Goal: Communication & Community: Answer question/provide support

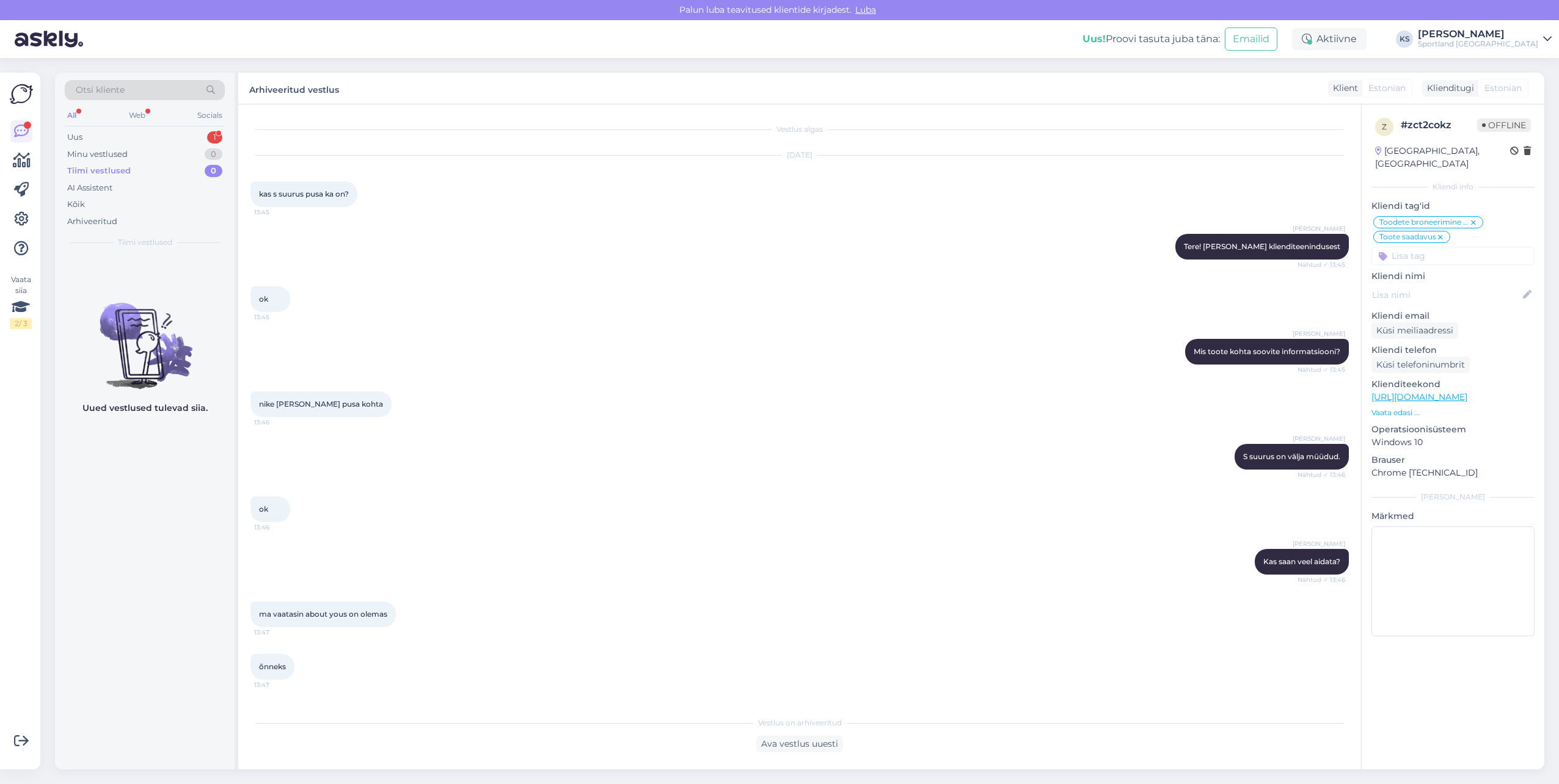
scroll to position [2986, 0]
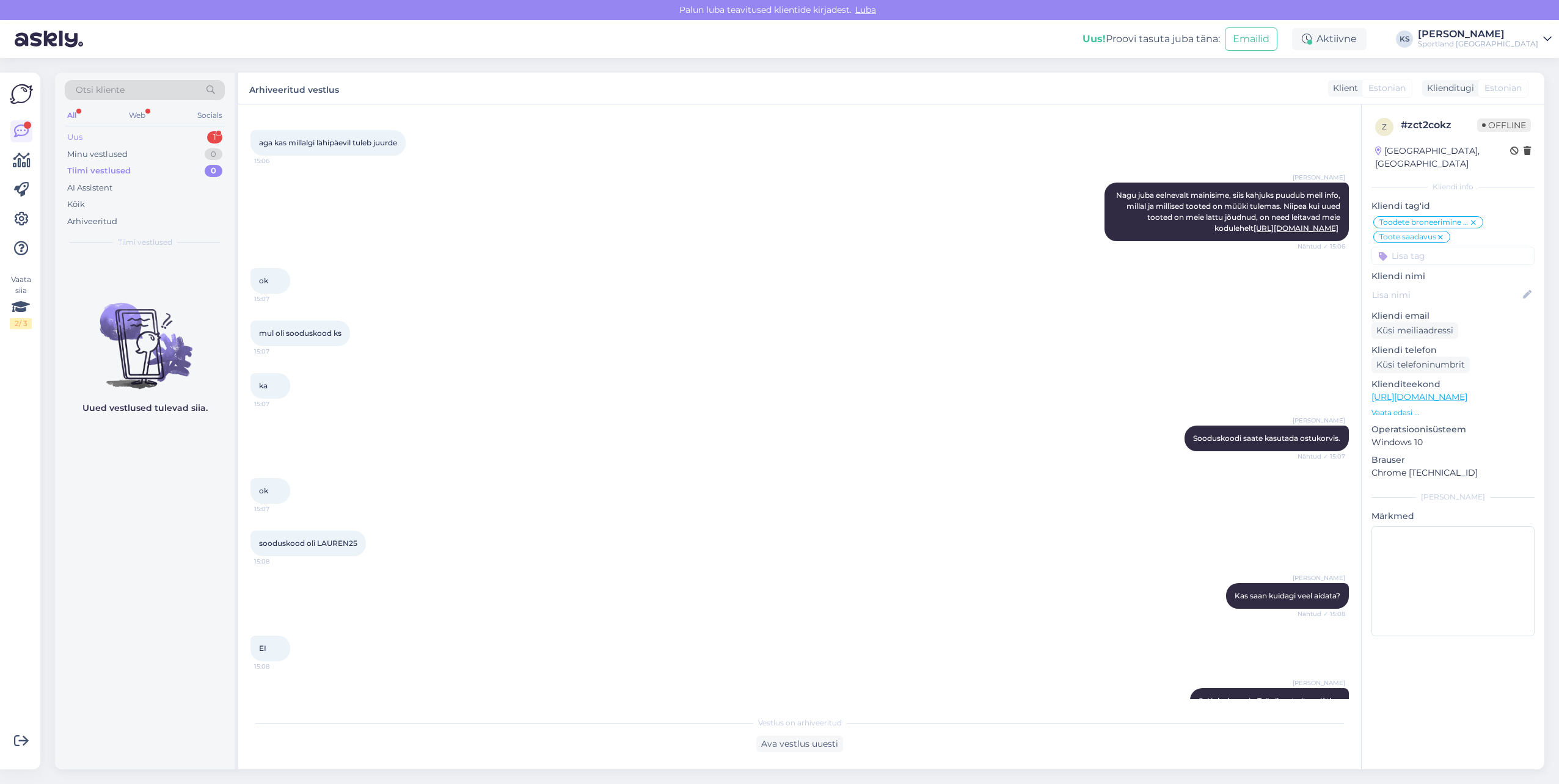
click at [149, 138] on div "Uus 1" at bounding box center [145, 137] width 160 height 17
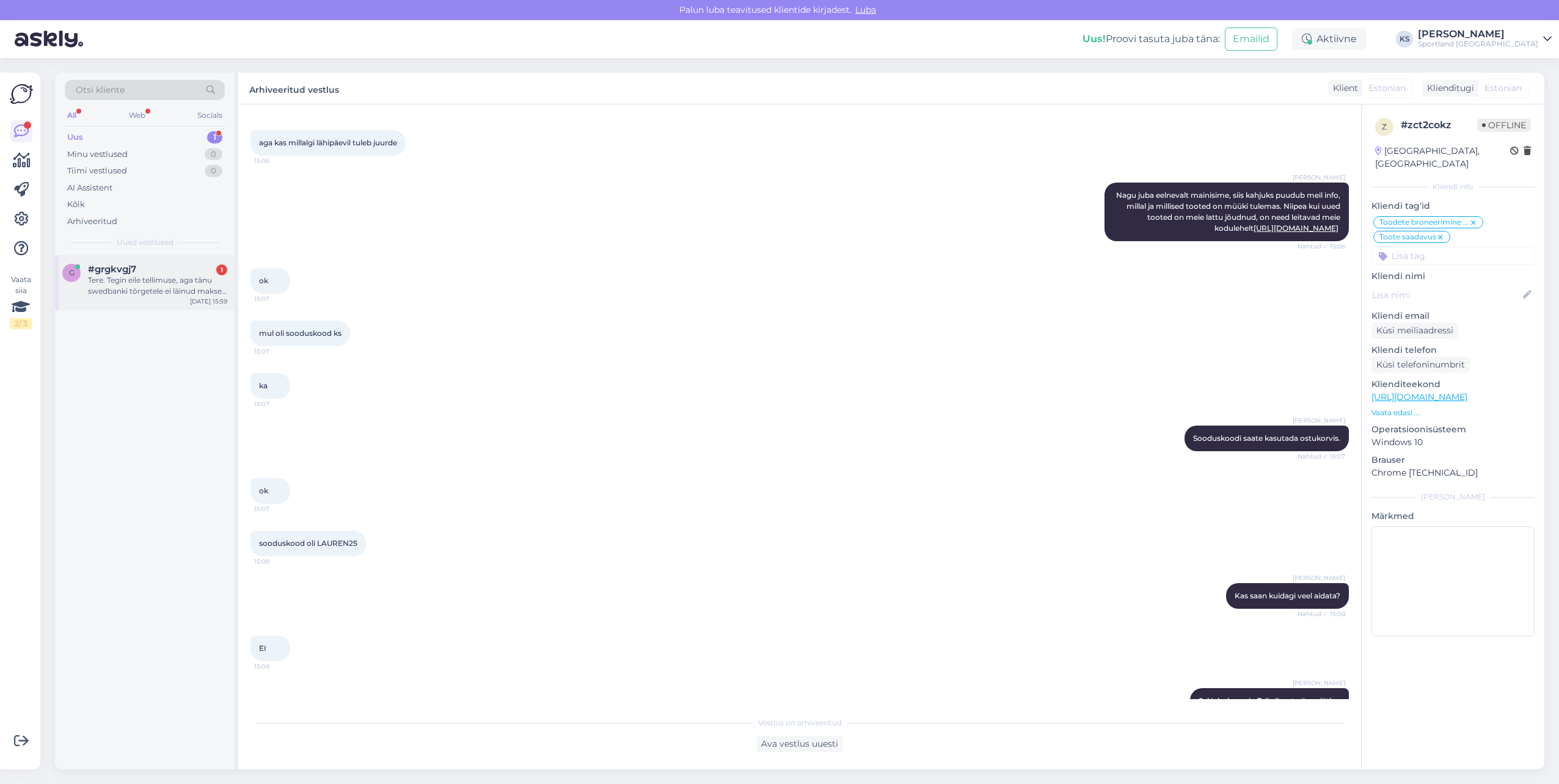
click at [162, 271] on div "#grgkvgj7 1" at bounding box center [158, 269] width 139 height 11
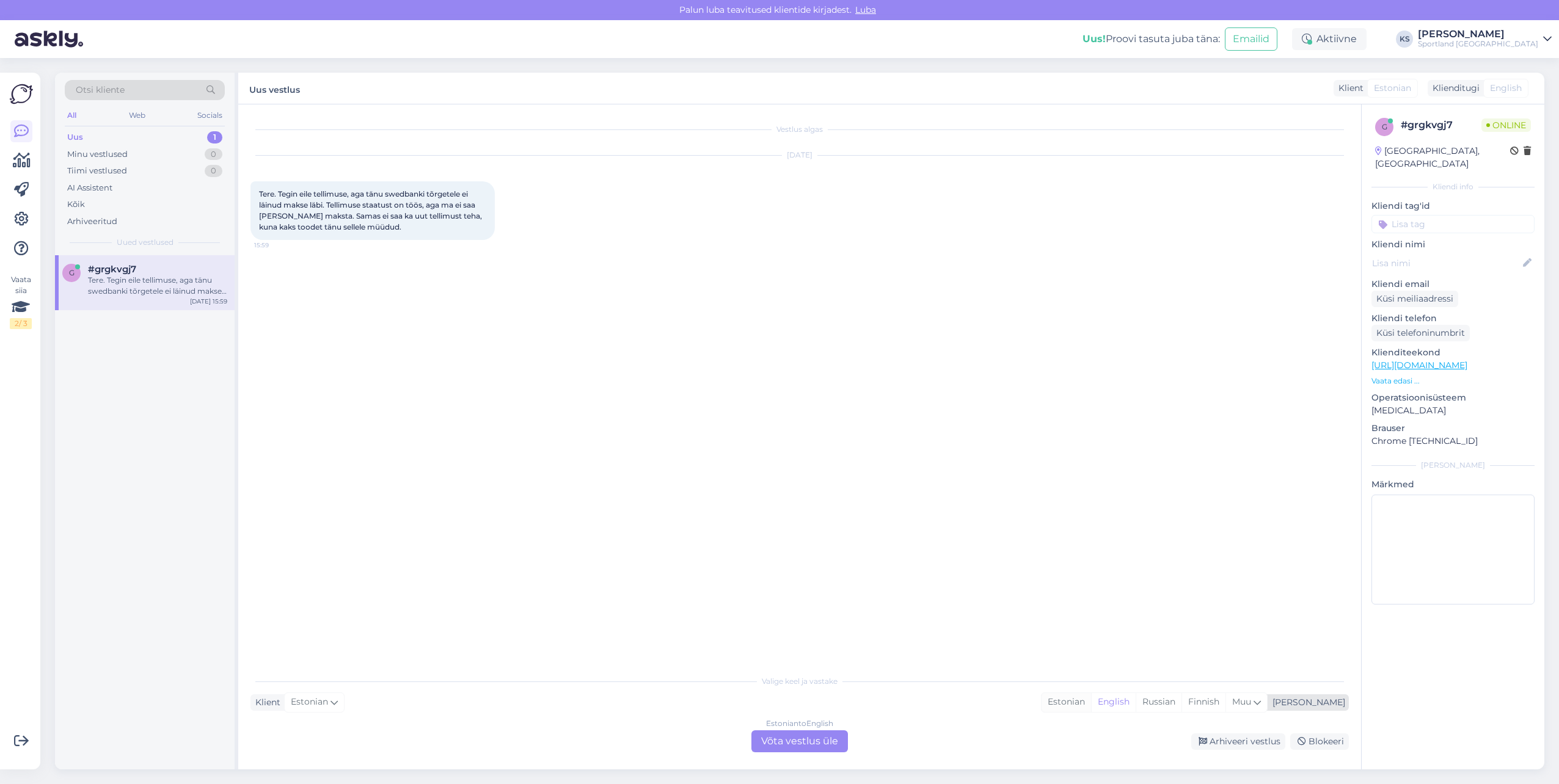
click at [1091, 695] on div "Estonian" at bounding box center [1066, 702] width 49 height 19
click at [793, 741] on div "Estonian to Estonian Võta vestlus üle" at bounding box center [800, 741] width 97 height 22
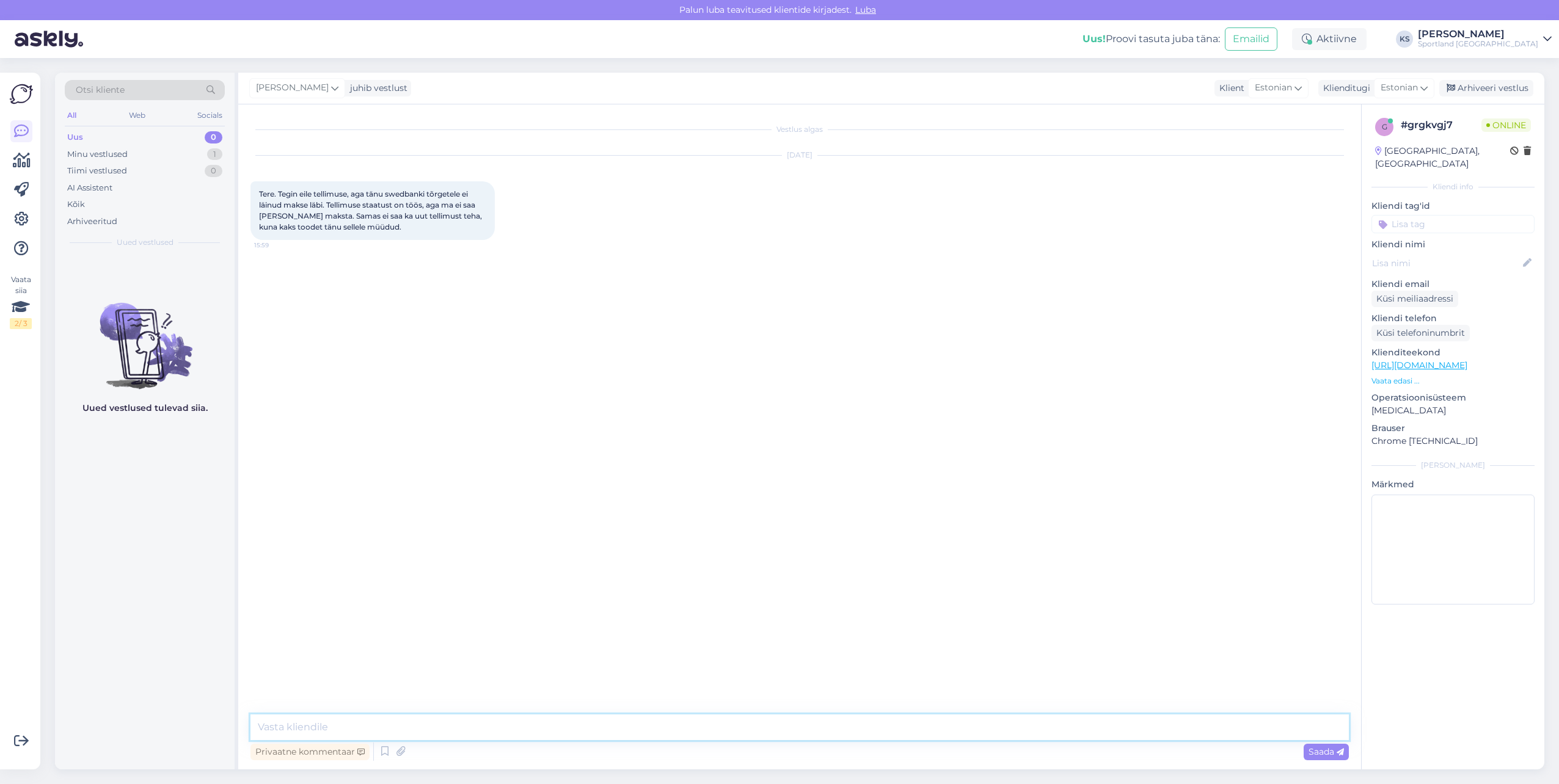
click at [794, 734] on textarea at bounding box center [800, 727] width 1098 height 26
type textarea "e"
type textarea "Tere! [PERSON_NAME] klienditeenindusest"
click at [1521, 46] on div "Sportland [GEOGRAPHIC_DATA]" at bounding box center [1478, 44] width 121 height 10
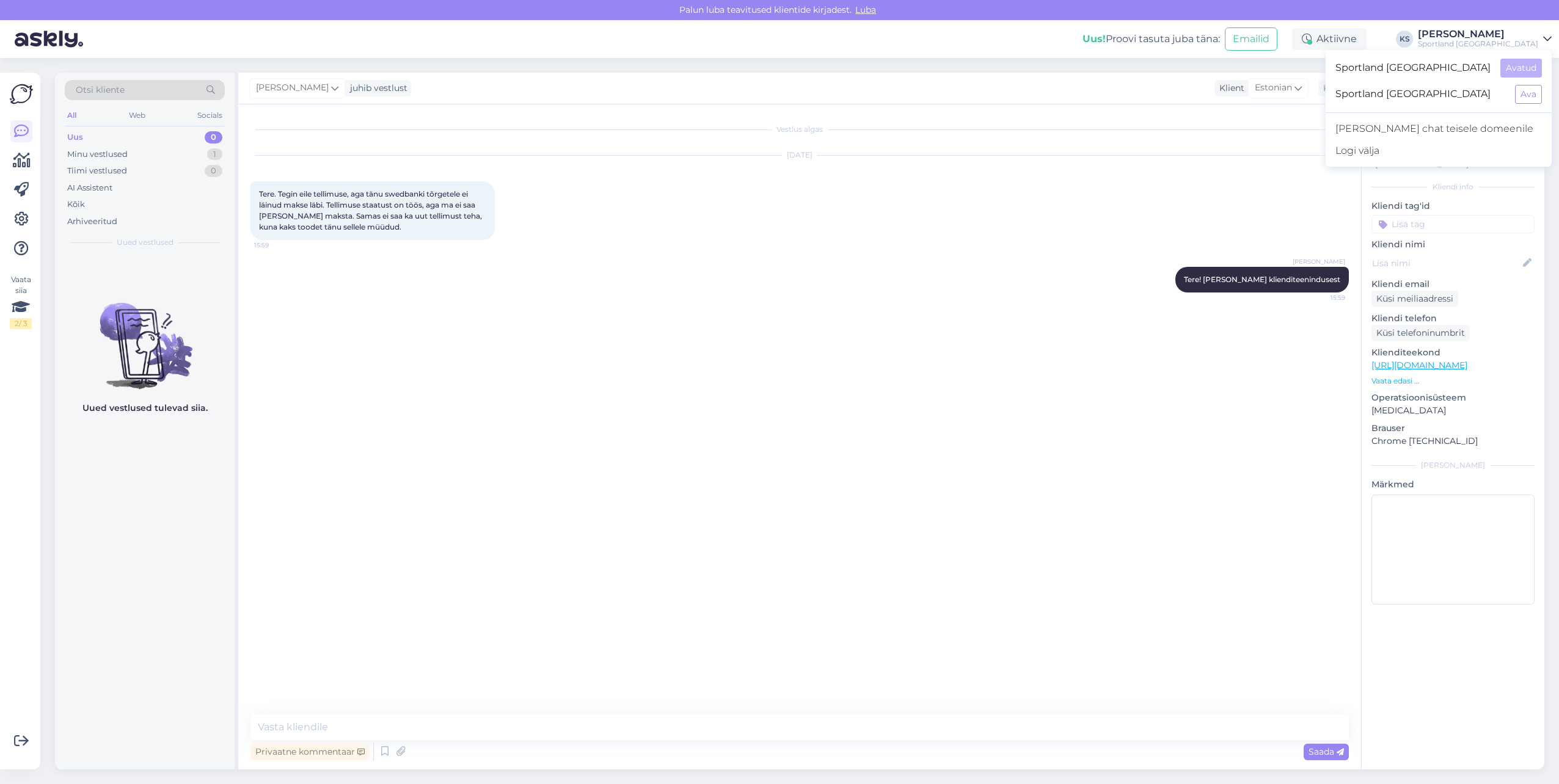
click at [1534, 104] on div "Sportland [GEOGRAPHIC_DATA] Ava" at bounding box center [1438, 94] width 226 height 26
click at [1533, 95] on button "Ava" at bounding box center [1528, 94] width 27 height 19
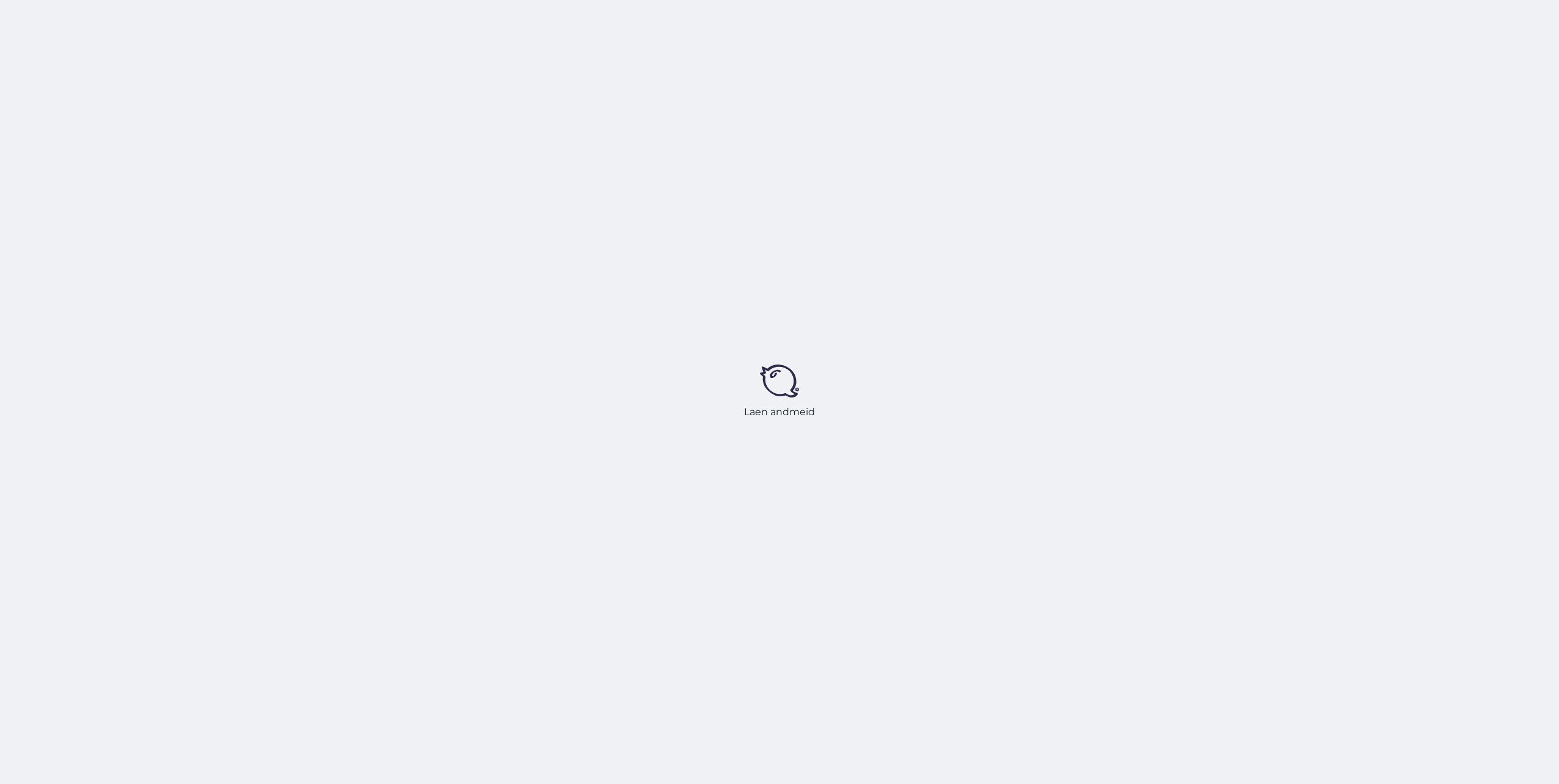
click at [1389, 33] on div "Laen andmeid" at bounding box center [780, 392] width 1559 height 784
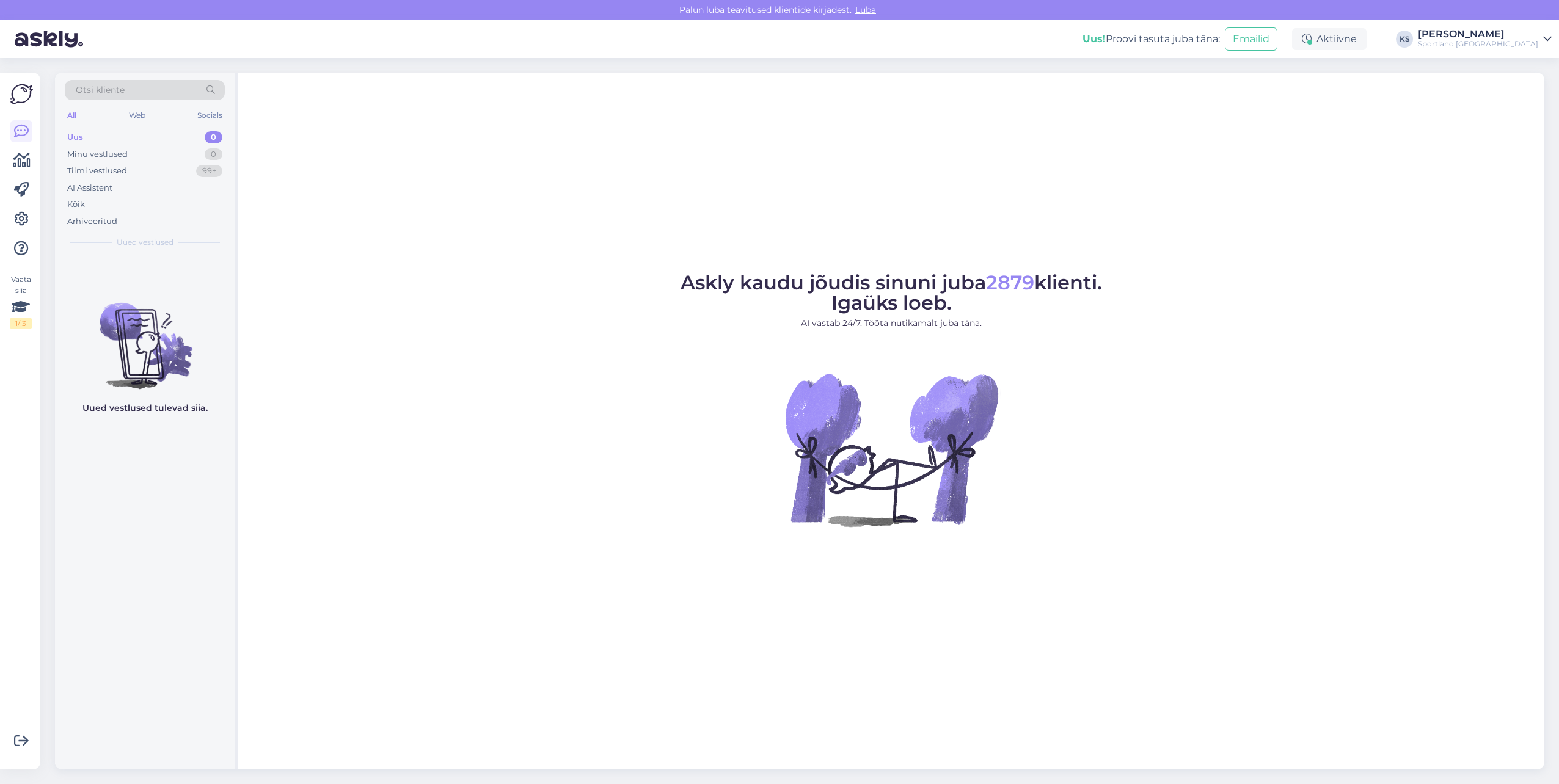
click at [1364, 26] on div "Uus! Proovi tasuta [PERSON_NAME]: Emailid Aktiivne KS [PERSON_NAME] Sportland […" at bounding box center [780, 39] width 1559 height 38
click at [1367, 32] on div "Aktiivne" at bounding box center [1330, 39] width 74 height 22
click at [1282, 98] on button "15 minutit" at bounding box center [1255, 96] width 53 height 13
click at [1518, 46] on div "Sportland [GEOGRAPHIC_DATA]" at bounding box center [1478, 44] width 121 height 10
click at [1533, 69] on button "Ava" at bounding box center [1528, 68] width 27 height 19
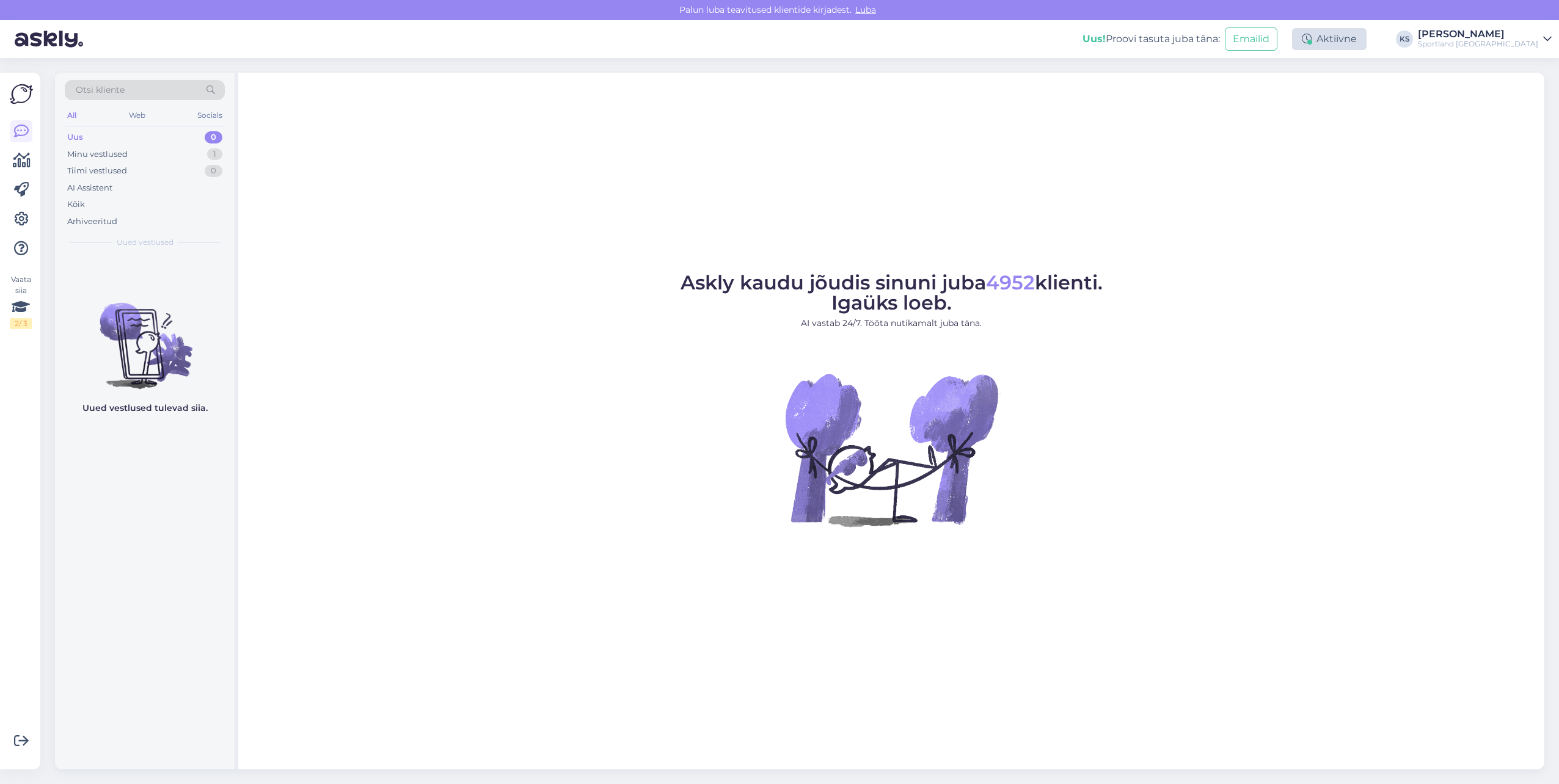
click at [1367, 38] on div "Aktiivne" at bounding box center [1330, 39] width 74 height 22
click at [1282, 93] on button "15 minutit" at bounding box center [1255, 96] width 53 height 13
click at [1356, 93] on button "30 minutit" at bounding box center [1329, 96] width 55 height 13
click at [1499, 44] on div "Sportland [GEOGRAPHIC_DATA]" at bounding box center [1478, 44] width 121 height 10
click at [1523, 99] on button "Ava" at bounding box center [1528, 94] width 27 height 19
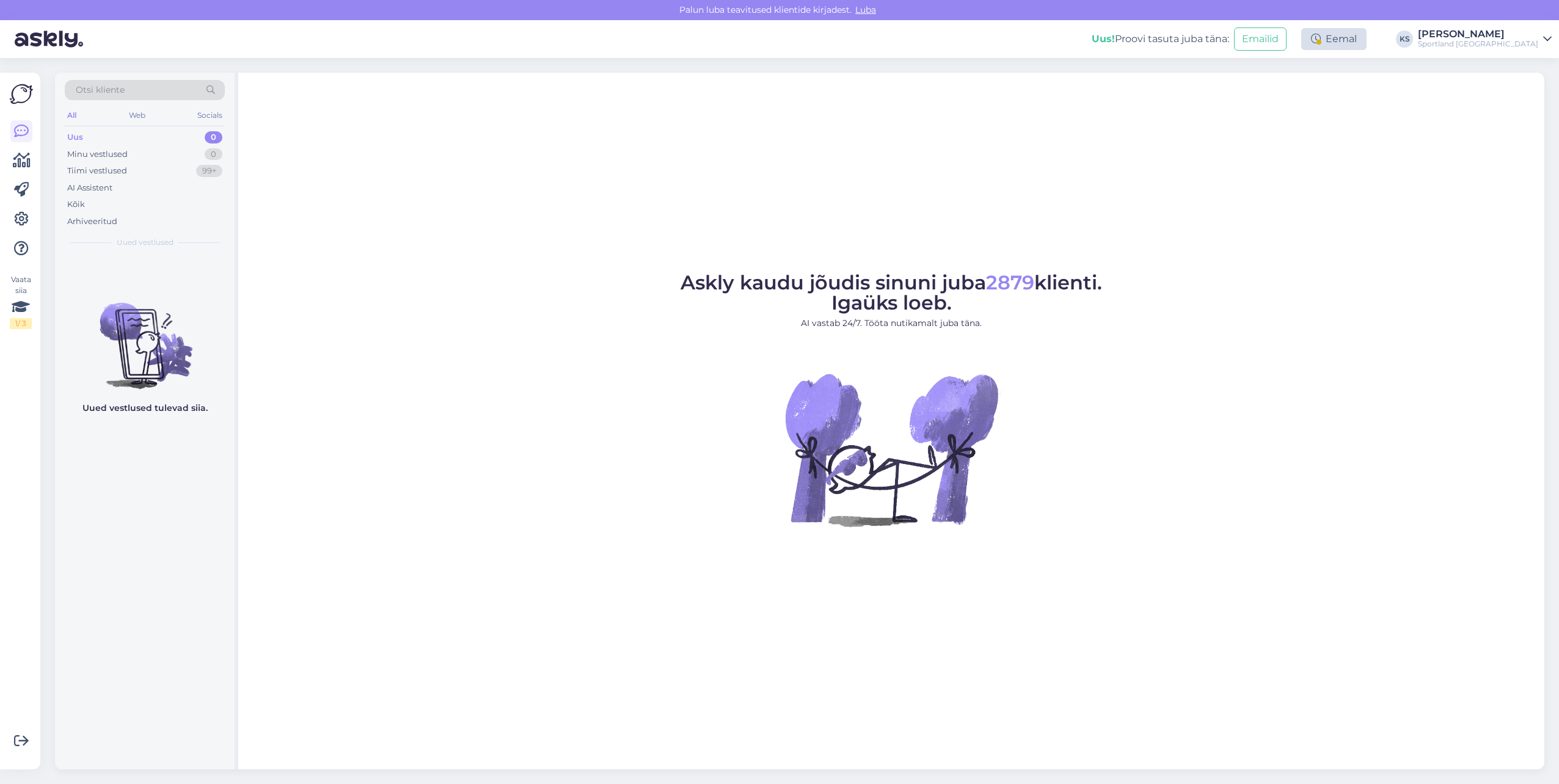
click at [1367, 31] on div "Eemal" at bounding box center [1333, 39] width 65 height 22
click at [1356, 91] on button "30 minutit" at bounding box center [1329, 96] width 55 height 13
click at [1523, 46] on div "Sportland [GEOGRAPHIC_DATA]" at bounding box center [1478, 44] width 121 height 10
click at [1524, 60] on button "Ava" at bounding box center [1528, 68] width 27 height 19
click at [205, 157] on div "Minu vestlused 1" at bounding box center [145, 154] width 160 height 17
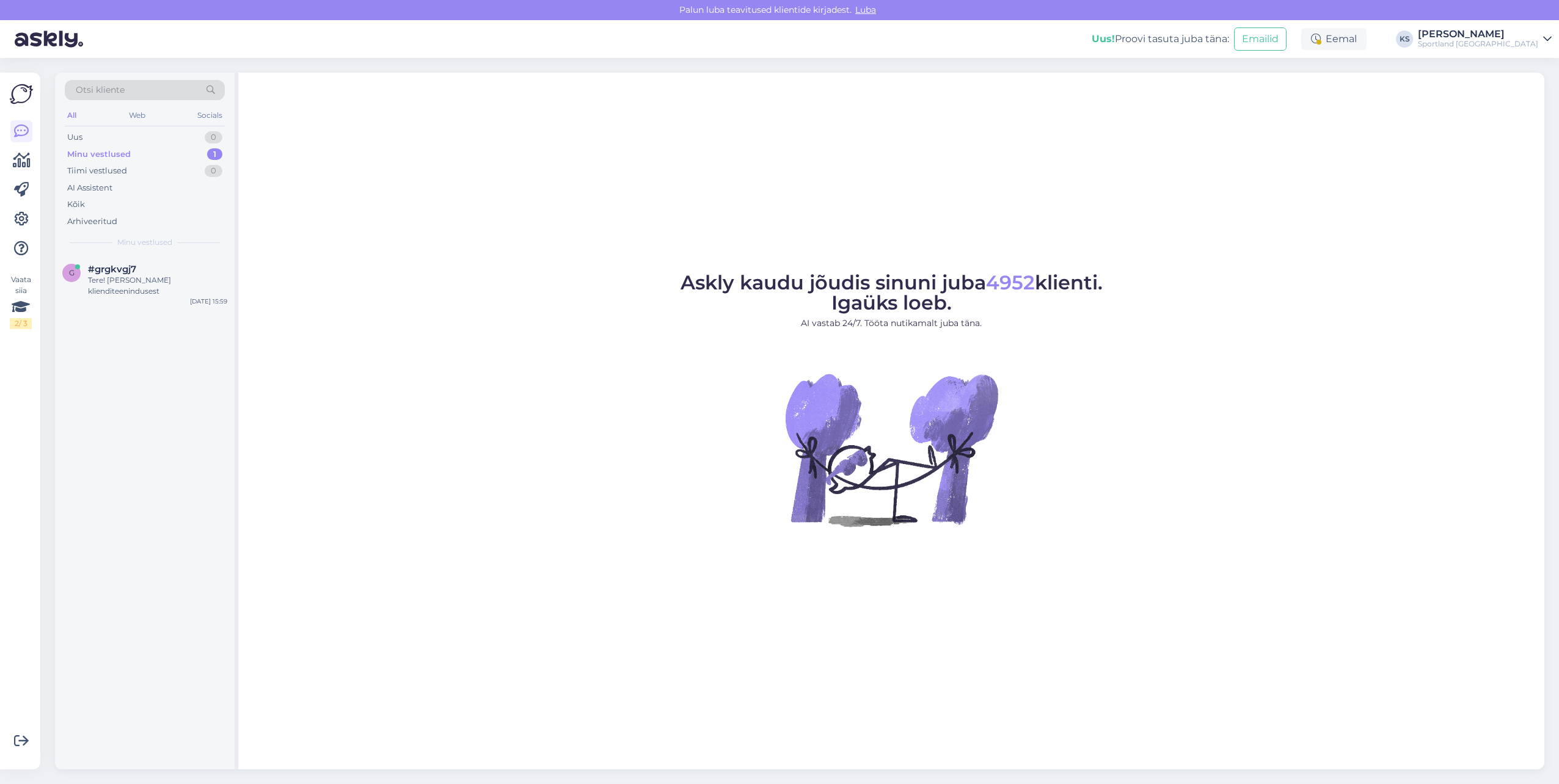
click at [177, 245] on div "Minu vestlused" at bounding box center [145, 242] width 160 height 11
click at [180, 259] on div "g #grgkvgj7 1 Tellimus #8000030532 [DATE] 15:59" at bounding box center [144, 277] width 179 height 44
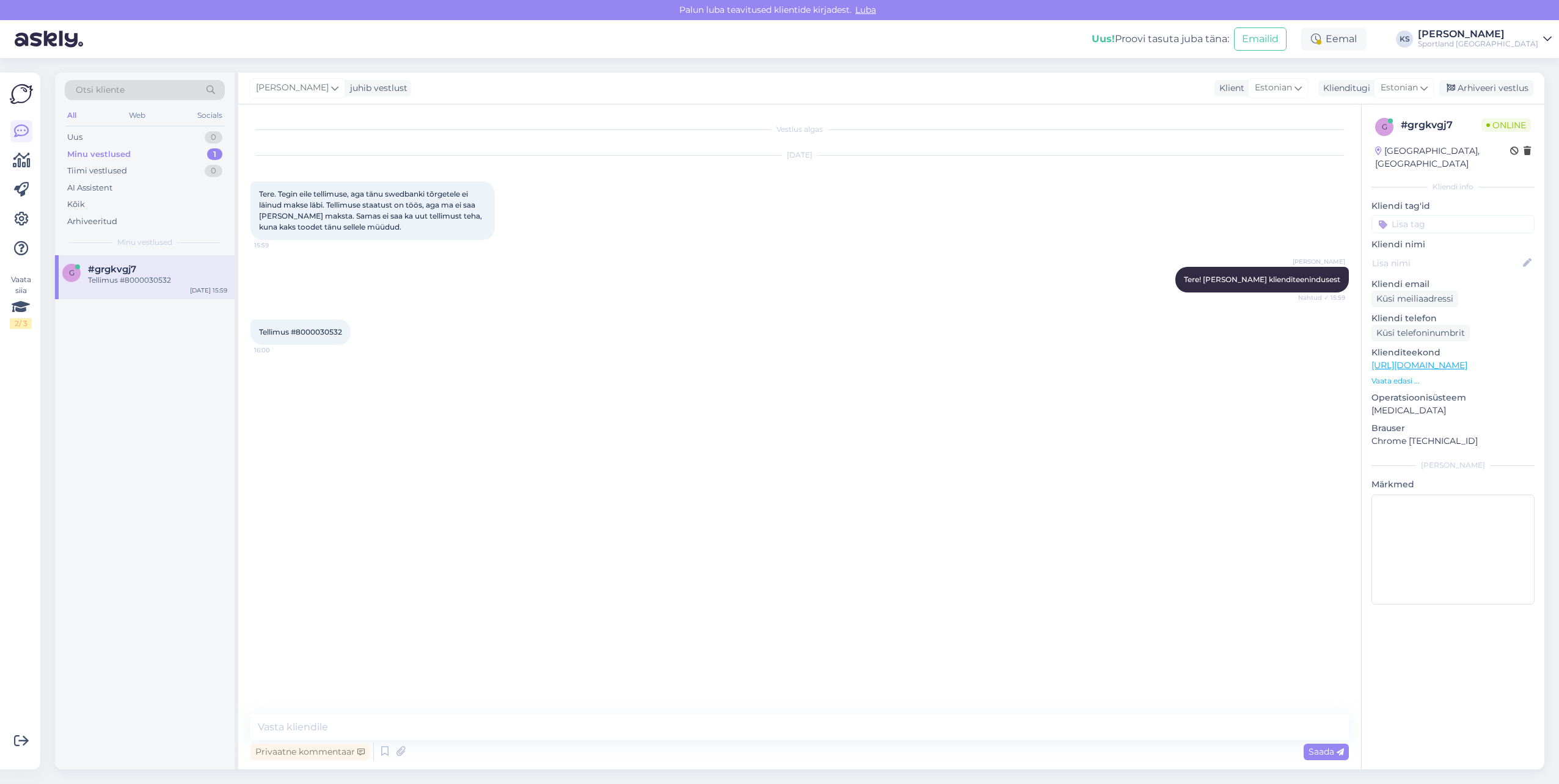
click at [313, 334] on span "Tellimus #8000030532" at bounding box center [300, 332] width 83 height 9
copy div "8000030532 16:00"
click at [421, 718] on textarea at bounding box center [800, 727] width 1098 height 26
type textarea "Hetkel näen, et tellimus on makse ootel staatuses ning juhul, [PERSON_NAME] [PE…"
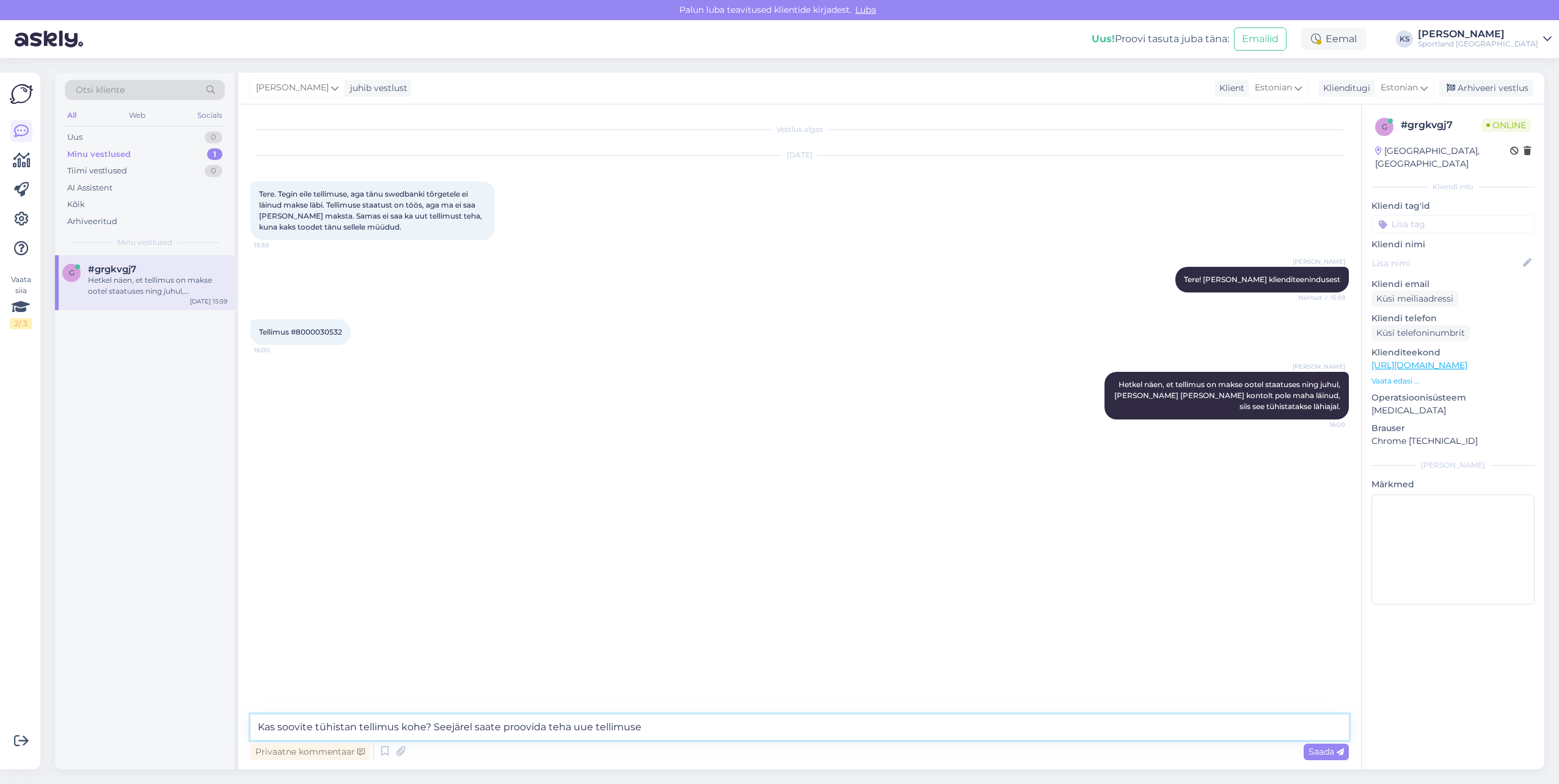
type textarea "Kas soovite tühistan tellimus kohe? Seejärel saate proovida teha uue tellimuse."
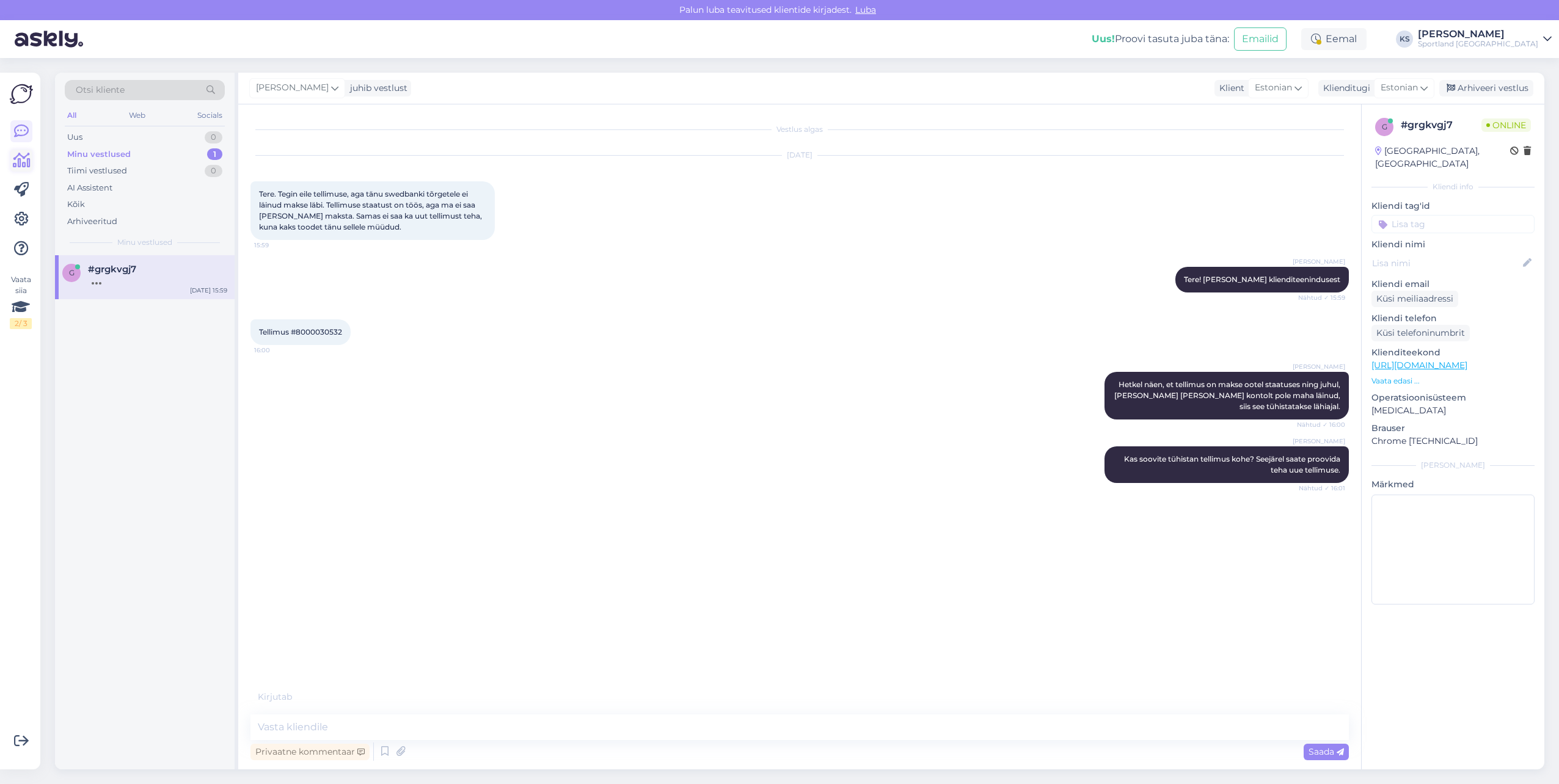
click at [24, 162] on icon at bounding box center [21, 161] width 18 height 15
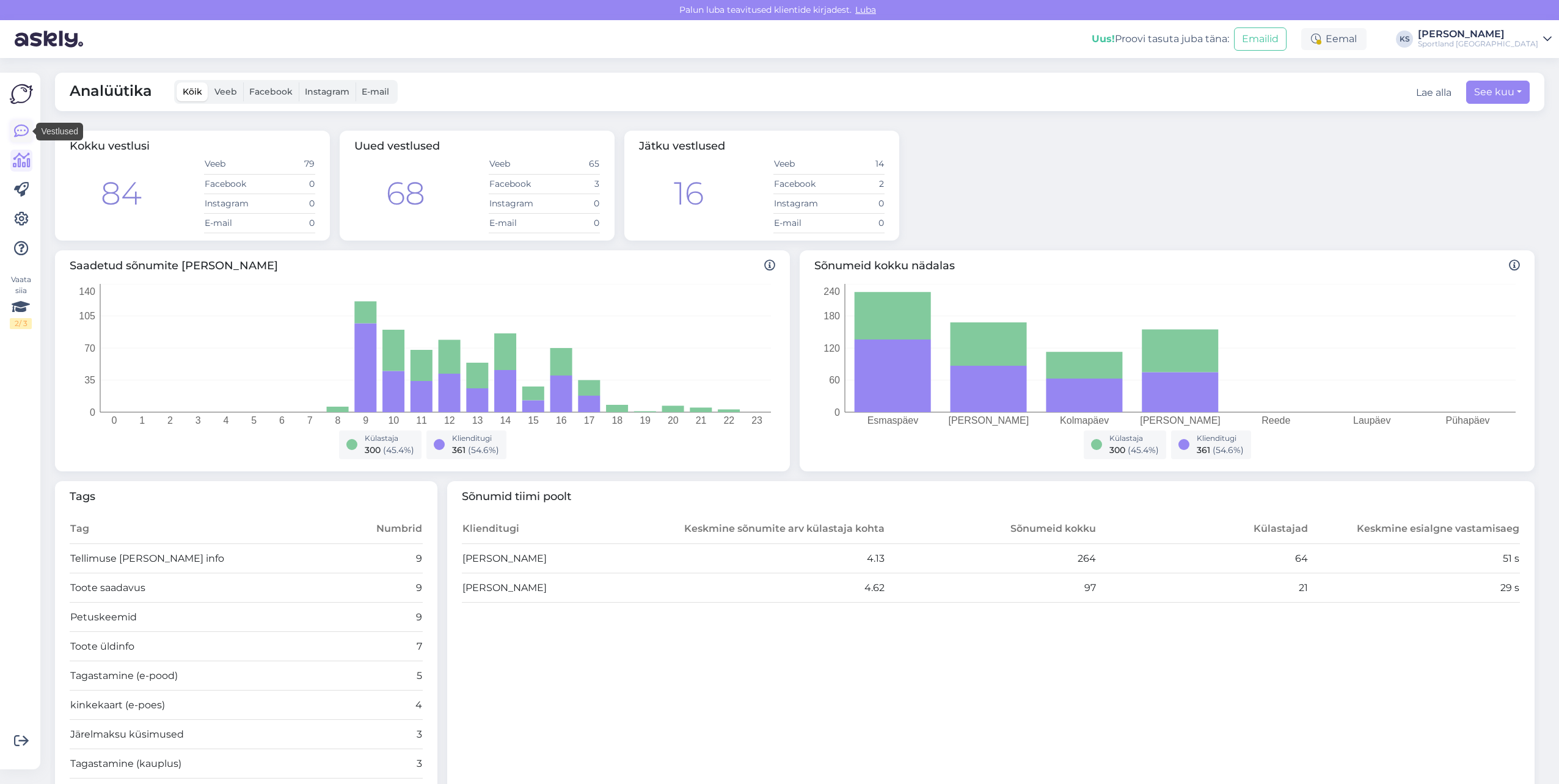
click at [19, 137] on icon at bounding box center [21, 131] width 15 height 15
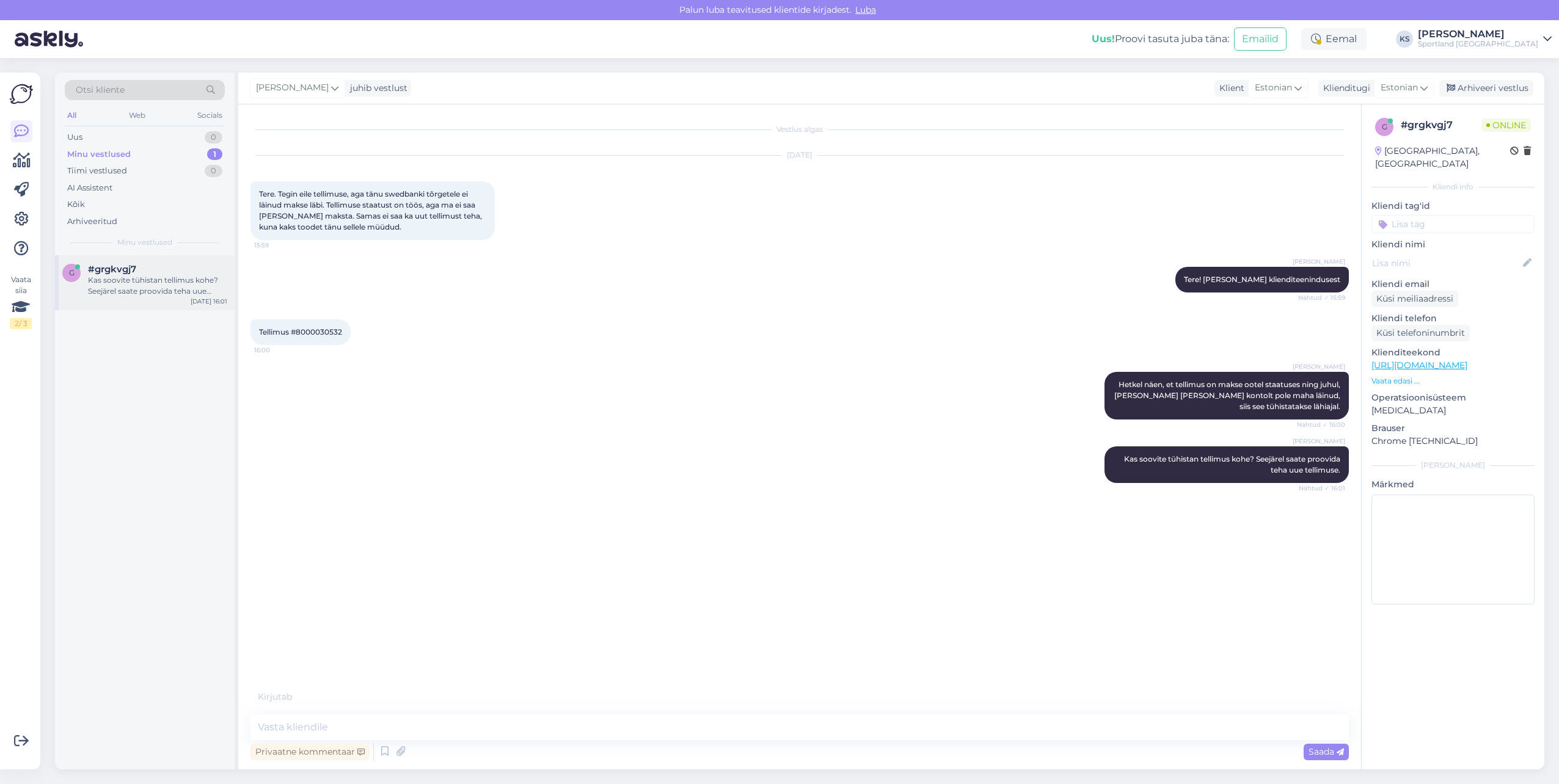
click at [169, 277] on div "Kas soovite tühistan tellimus kohe? Seejärel saate proovida teha uue tellimuse." at bounding box center [158, 286] width 139 height 22
click at [527, 735] on textarea at bounding box center [800, 727] width 1098 height 26
type textarea "Tellimus on tühistatud."
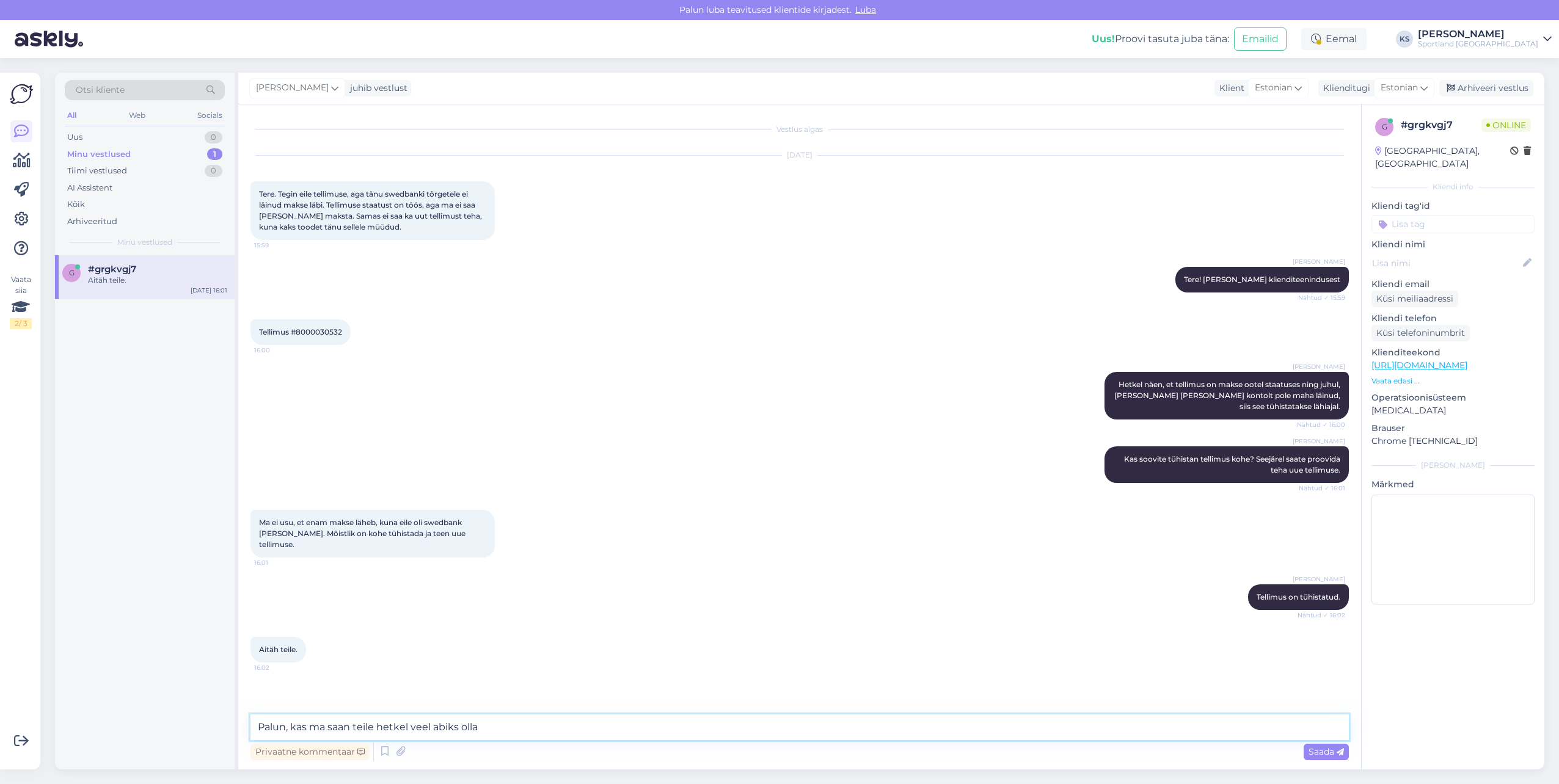
type textarea "Palun, kas ma saan teile hetkel veel abiks olla?"
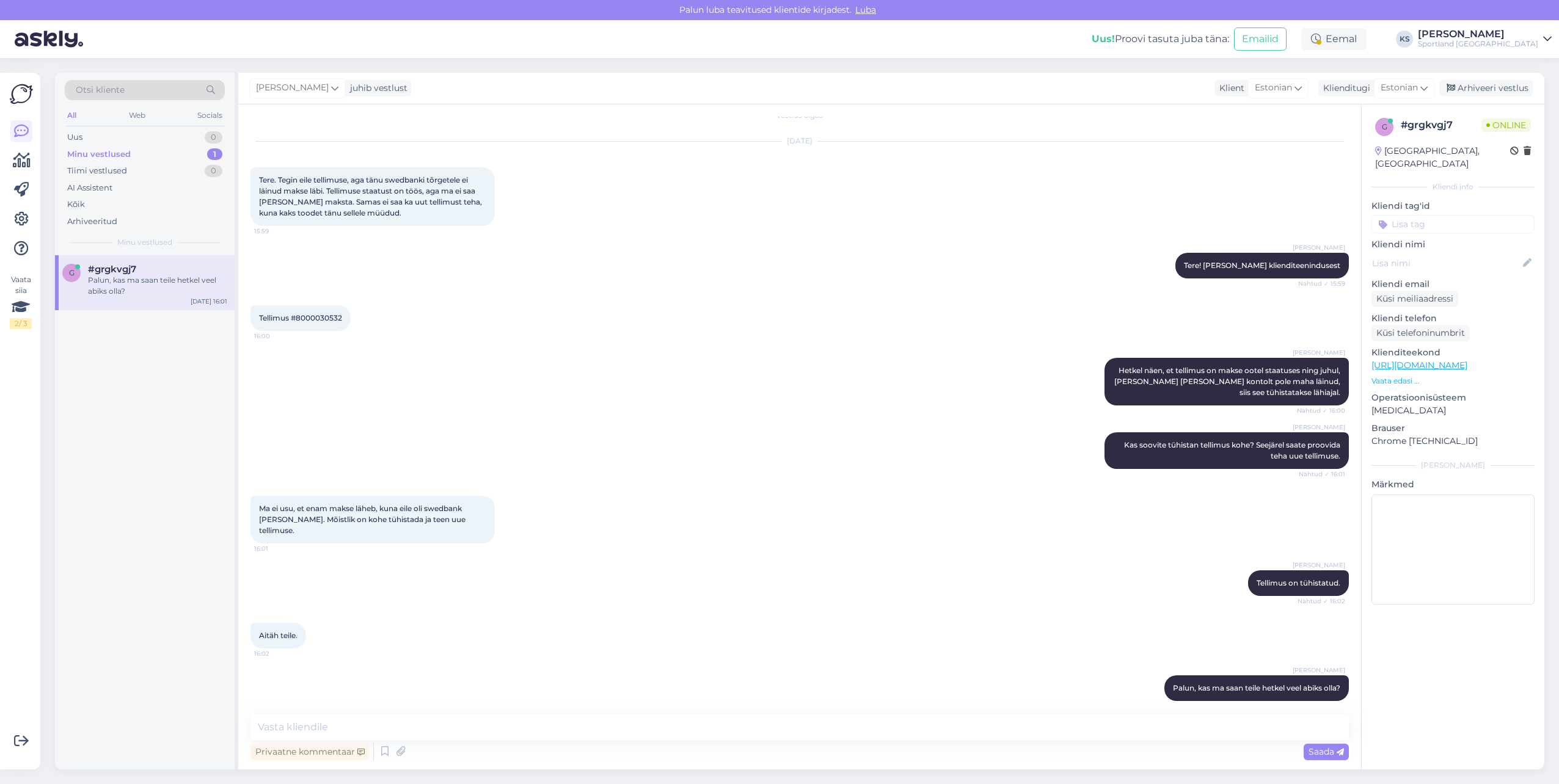
click at [1443, 215] on input at bounding box center [1453, 224] width 164 height 19
type input "t"
type input "tellimuse"
click at [1461, 268] on span "Tellimuse tühistamine" at bounding box center [1453, 271] width 81 height 7
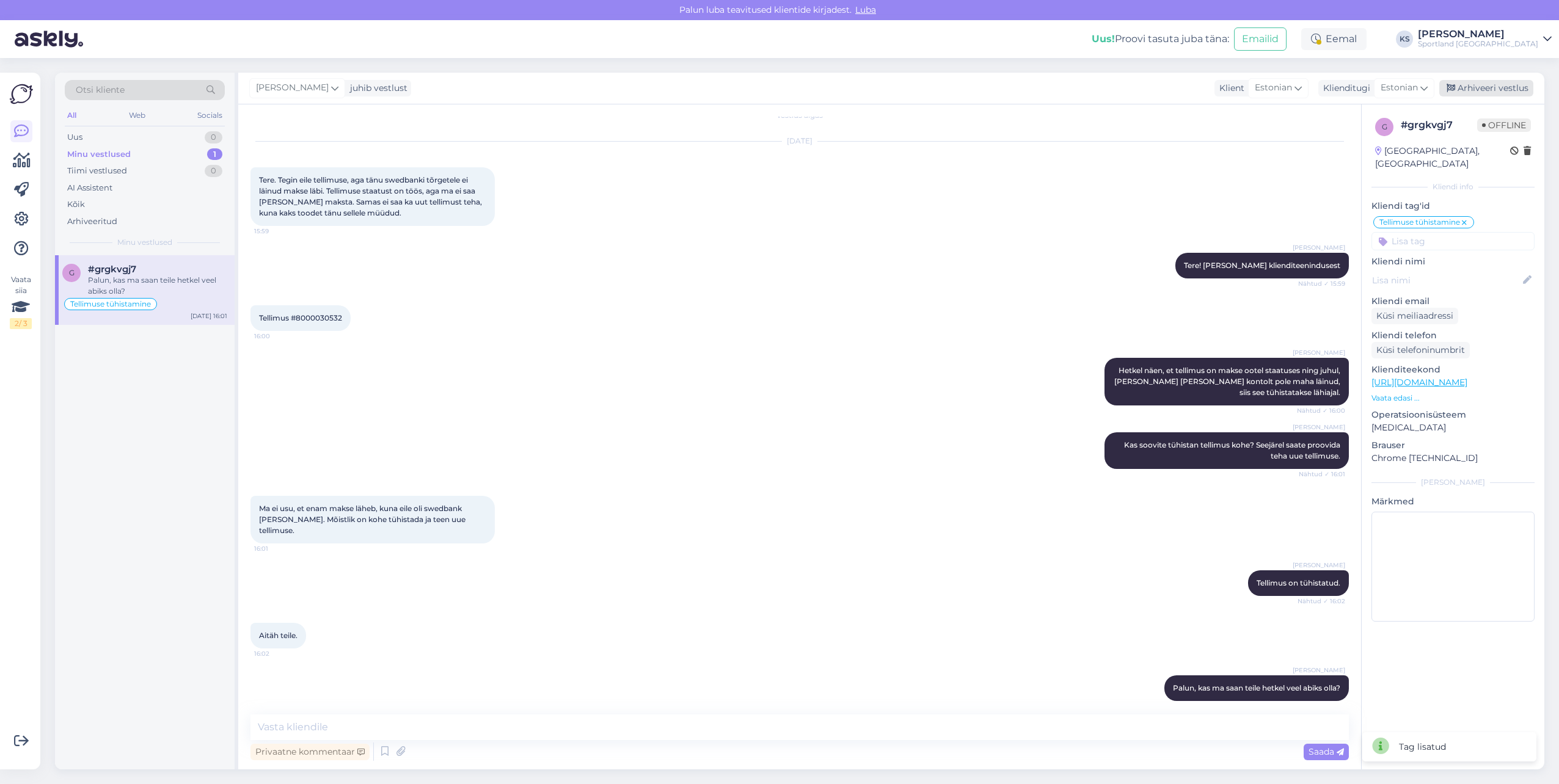
click at [1477, 90] on div "Arhiveeri vestlus" at bounding box center [1486, 88] width 94 height 17
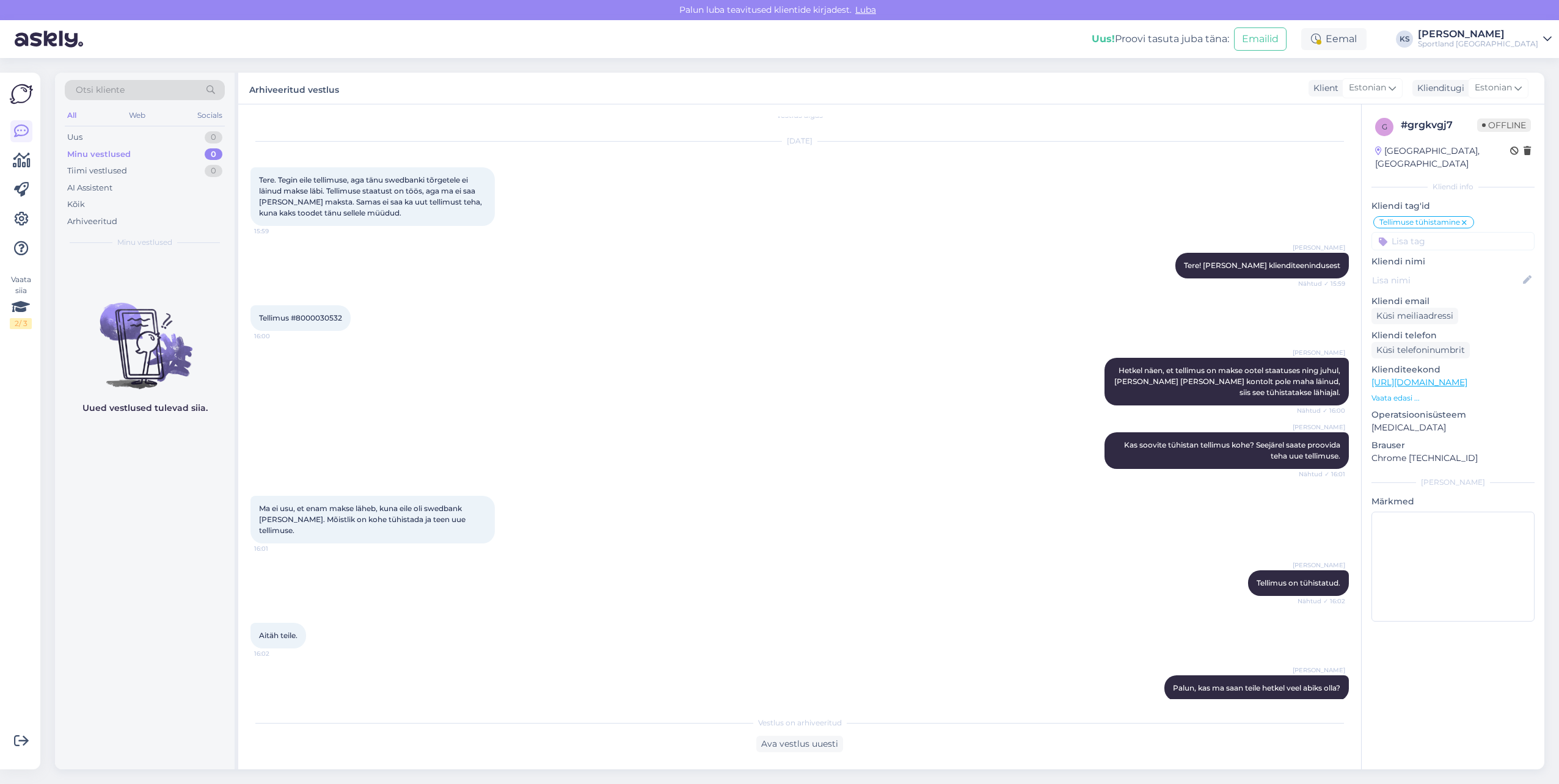
click at [1530, 40] on div "Sportland [GEOGRAPHIC_DATA]" at bounding box center [1478, 44] width 121 height 10
click at [1367, 36] on div "Eemal" at bounding box center [1333, 39] width 65 height 22
click at [1513, 38] on div "[PERSON_NAME]" at bounding box center [1478, 34] width 121 height 10
click at [1367, 39] on div "Eemal" at bounding box center [1333, 39] width 65 height 22
click at [1539, 38] on link "[PERSON_NAME] Sportland [GEOGRAPHIC_DATA]" at bounding box center [1485, 39] width 134 height 20
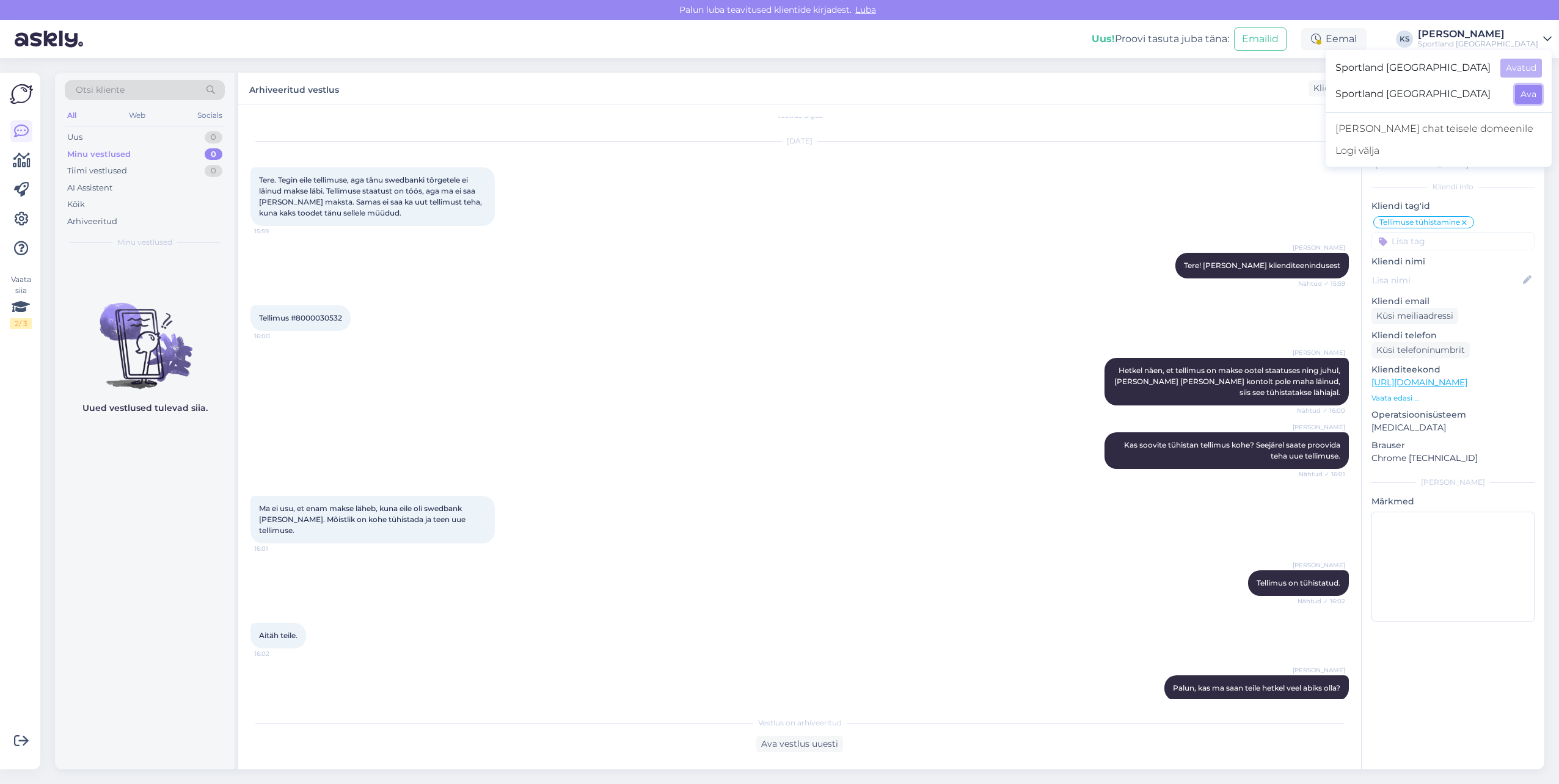
click at [1530, 95] on button "Ava" at bounding box center [1528, 94] width 27 height 19
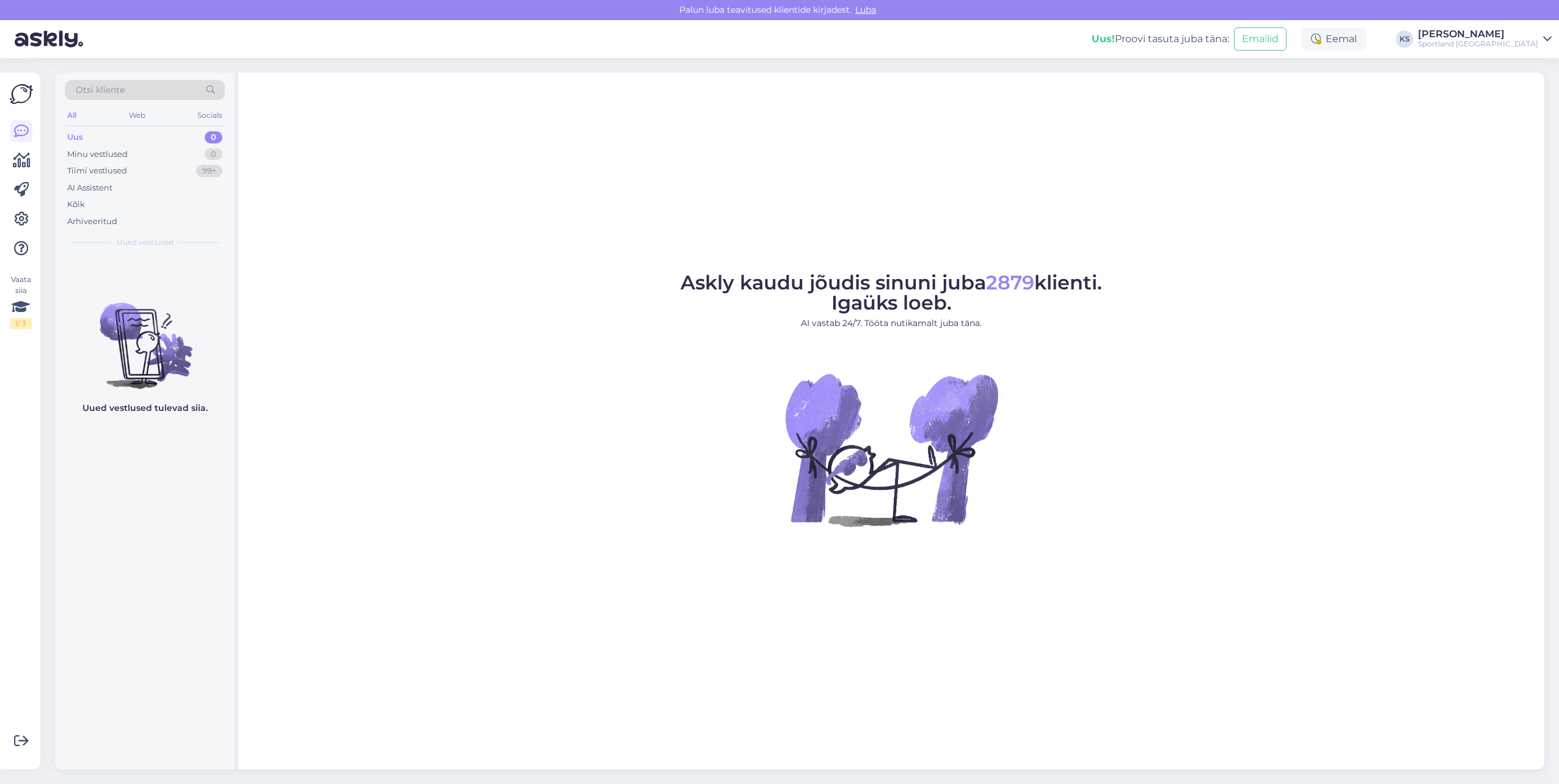
click at [1367, 38] on div "Eemal" at bounding box center [1333, 39] width 65 height 22
click at [1324, 198] on button "Lõpeta paus" at bounding box center [1293, 198] width 61 height 13
click at [1515, 46] on div "Sportland [GEOGRAPHIC_DATA]" at bounding box center [1478, 44] width 121 height 10
click at [1522, 72] on button "Ava" at bounding box center [1528, 68] width 27 height 19
click at [1367, 37] on div "Eemal" at bounding box center [1333, 39] width 65 height 22
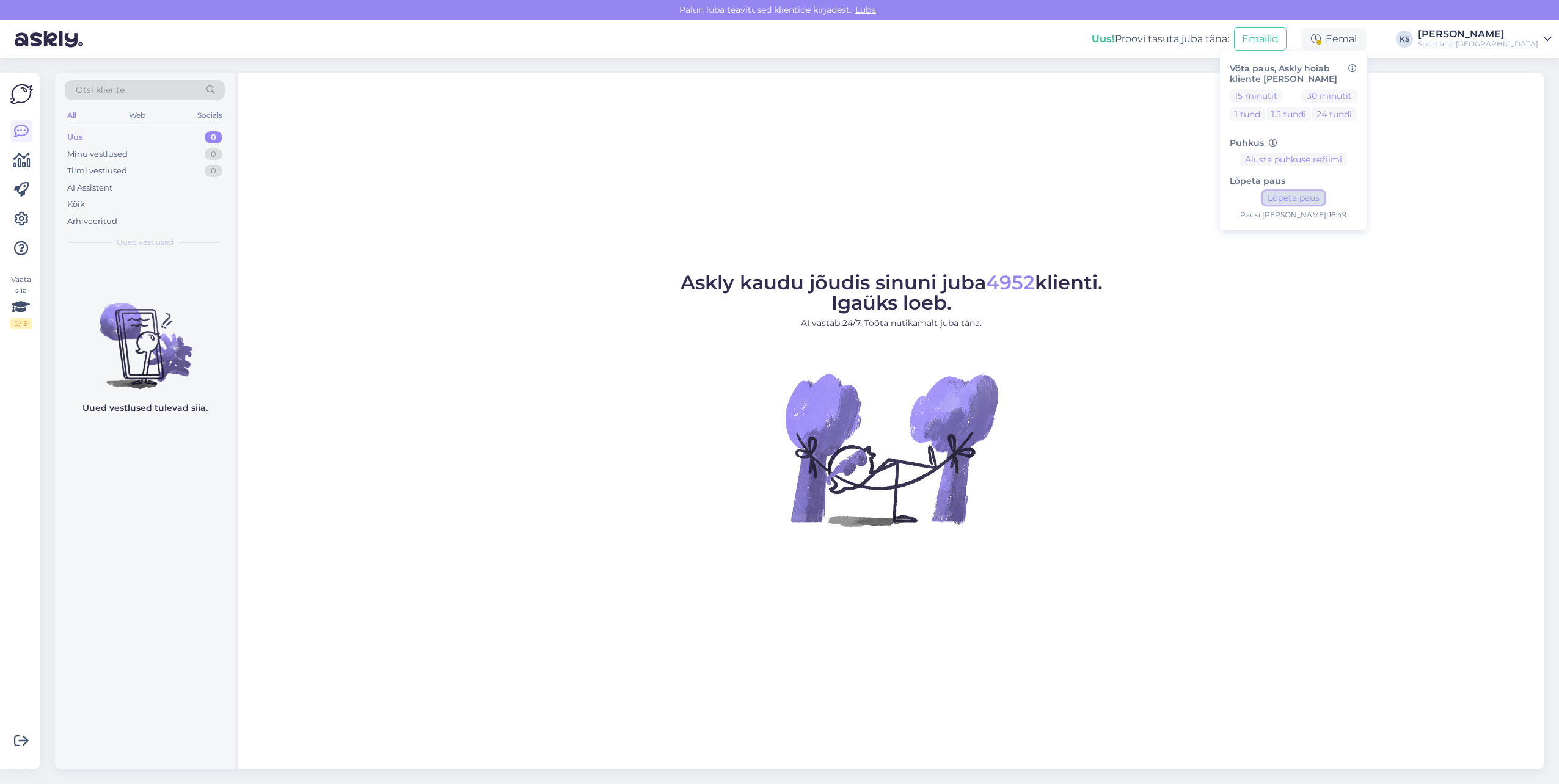
click at [1324, 202] on button "Lõpeta paus" at bounding box center [1293, 198] width 61 height 13
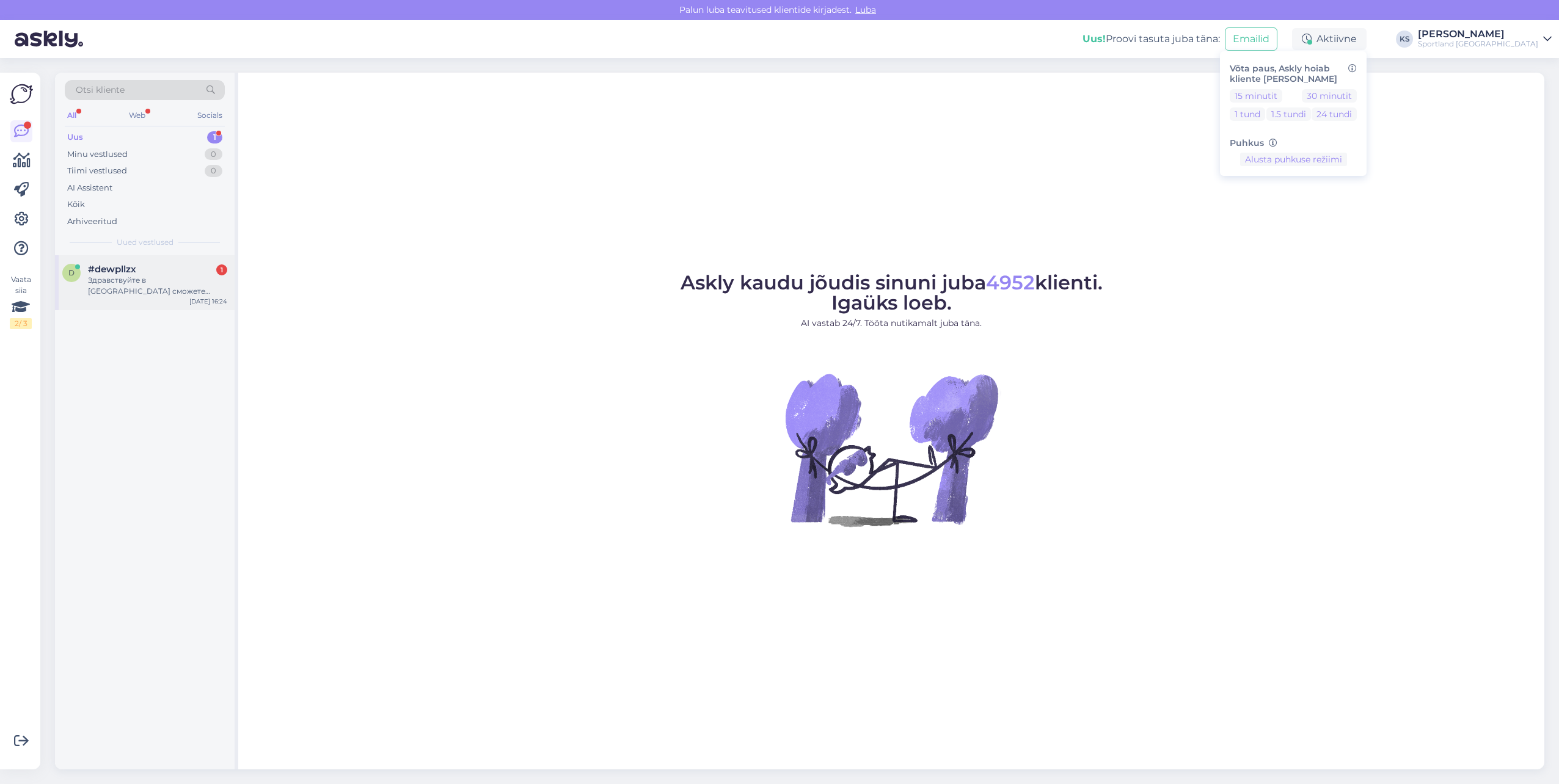
click at [160, 274] on div "#dewpllzx 1" at bounding box center [158, 269] width 139 height 11
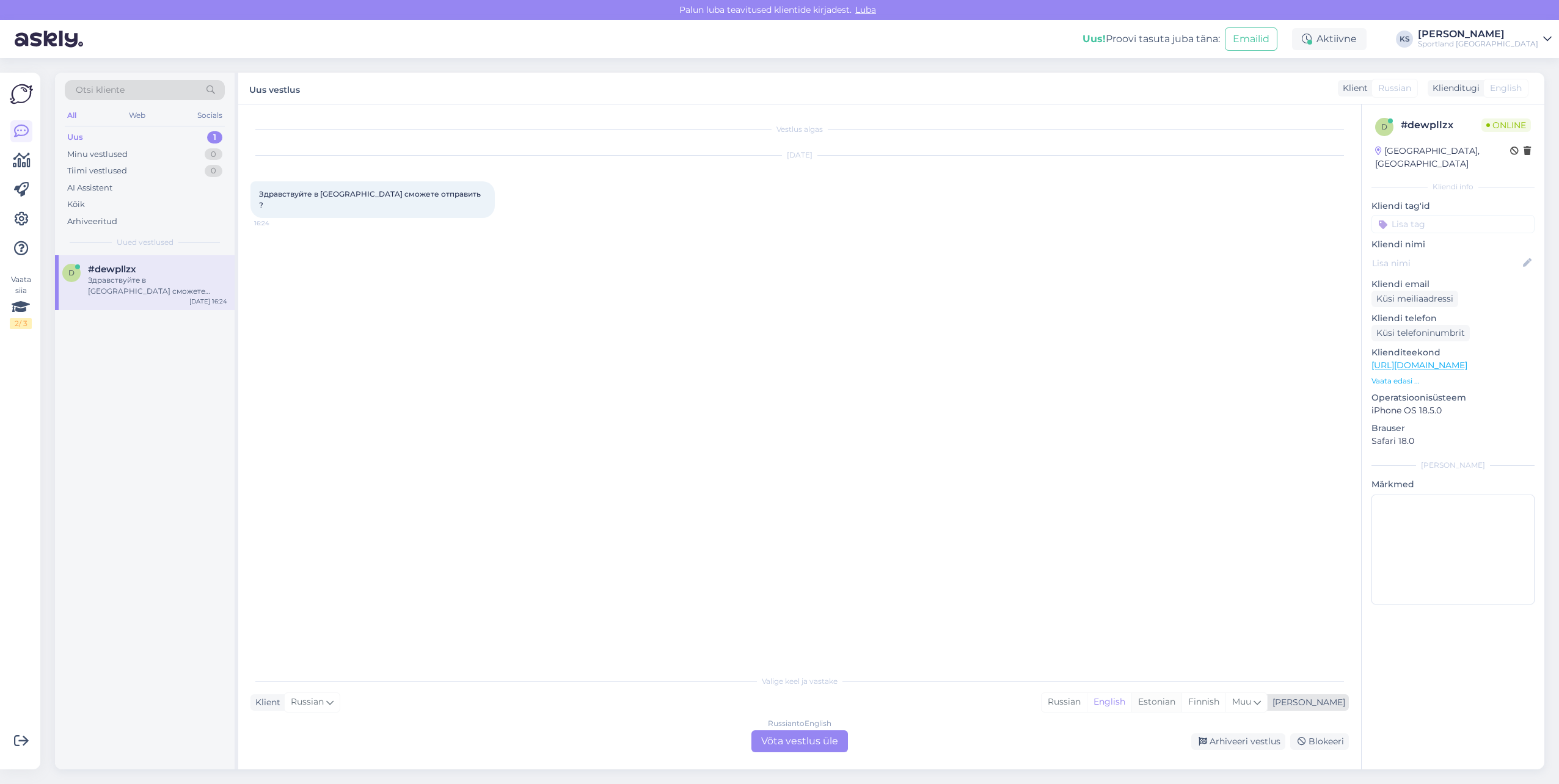
click at [1182, 703] on div "Estonian" at bounding box center [1157, 702] width 50 height 19
click at [841, 733] on div "Russian to Estonian Võta vestlus üle" at bounding box center [800, 741] width 97 height 22
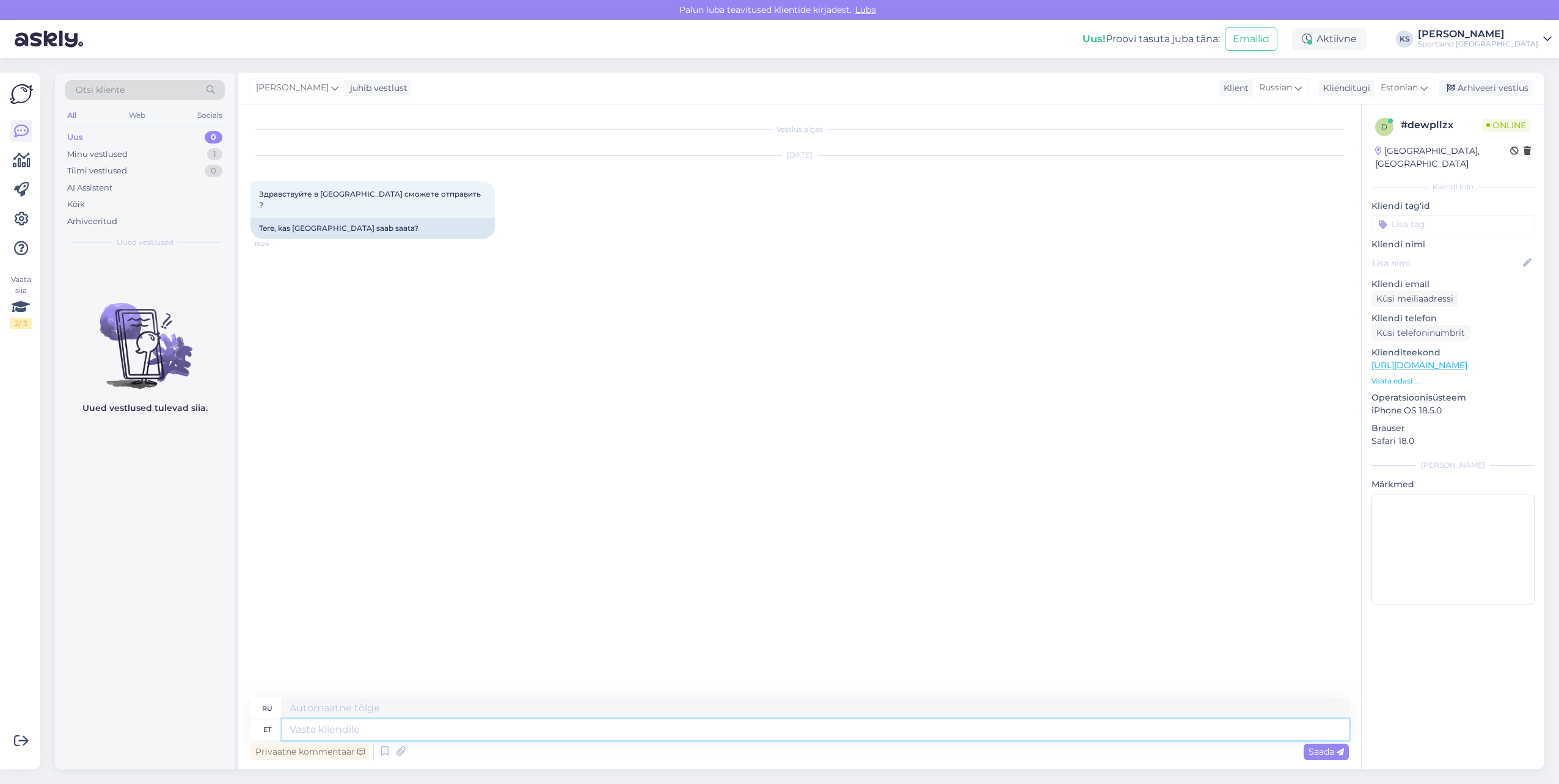
click at [887, 730] on textarea at bounding box center [816, 729] width 1067 height 20
type textarea "Tere!"
type textarea "Привет!"
type textarea "Tere! [PERSON_NAME] K"
type textarea "Привет! Я"
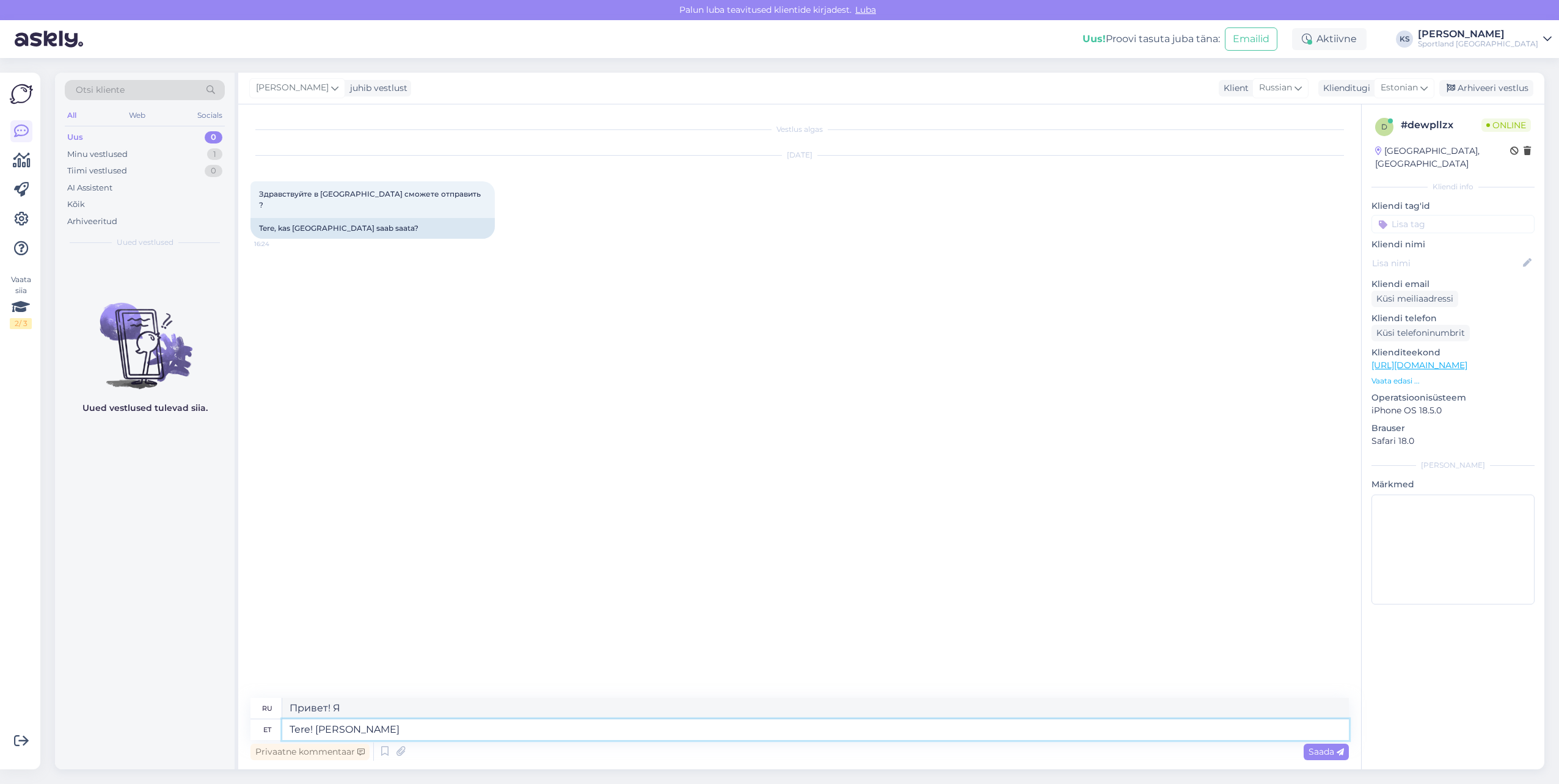
type textarea "Tere! [PERSON_NAME] k"
type textarea "Привет! Меня зовут Кристина."
type textarea "Tere! [PERSON_NAME] klienditeenindusest"
type textarea "Здравствуйте! Меня зовут [PERSON_NAME], я из службы поддержки клиентов."
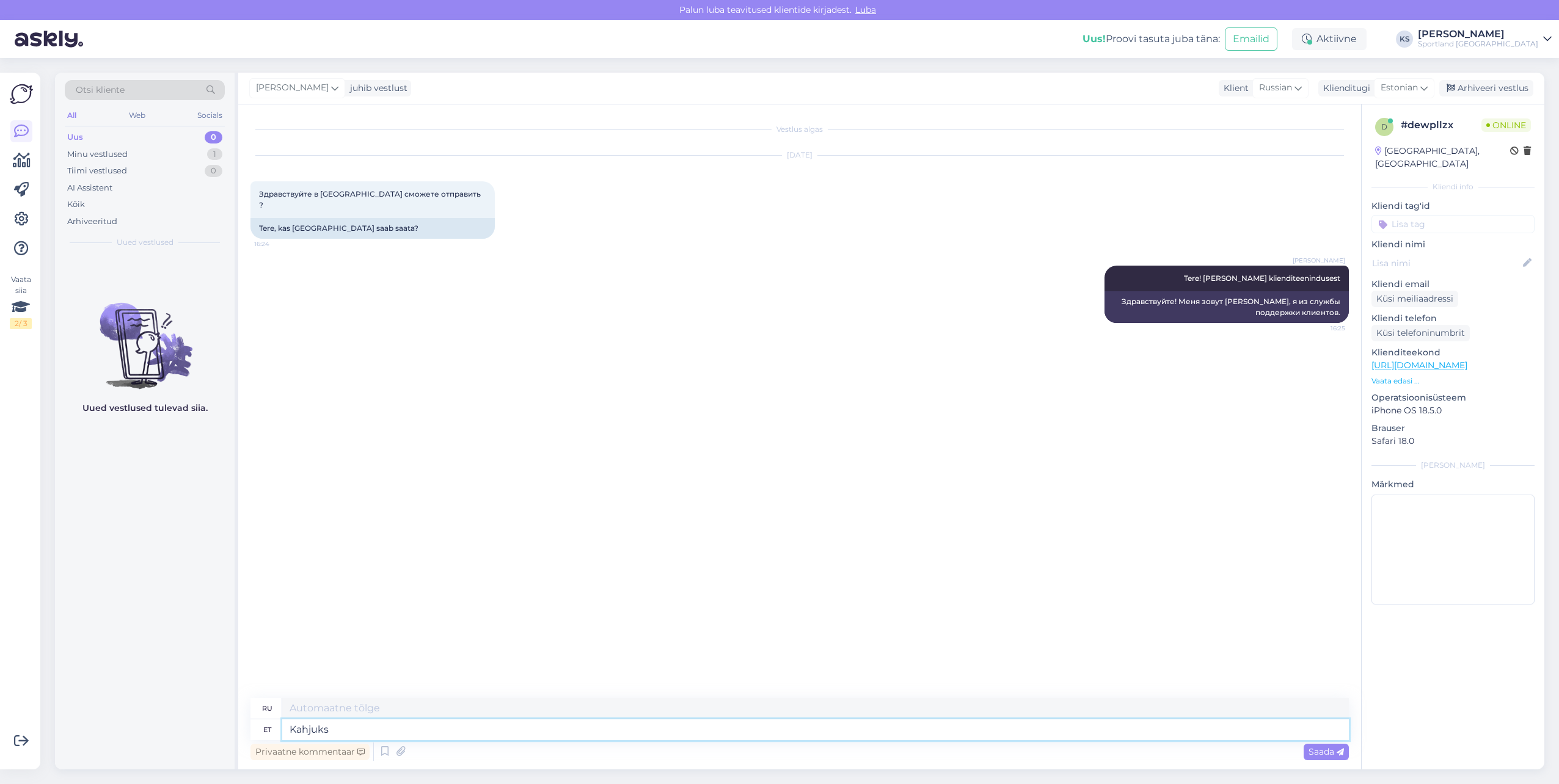
type textarea "Kahjuks"
type textarea "К сожалению"
type textarea "Kahjuks meie e"
type textarea "К сожалению, мы"
type textarea "Kahjuks meie ei t"
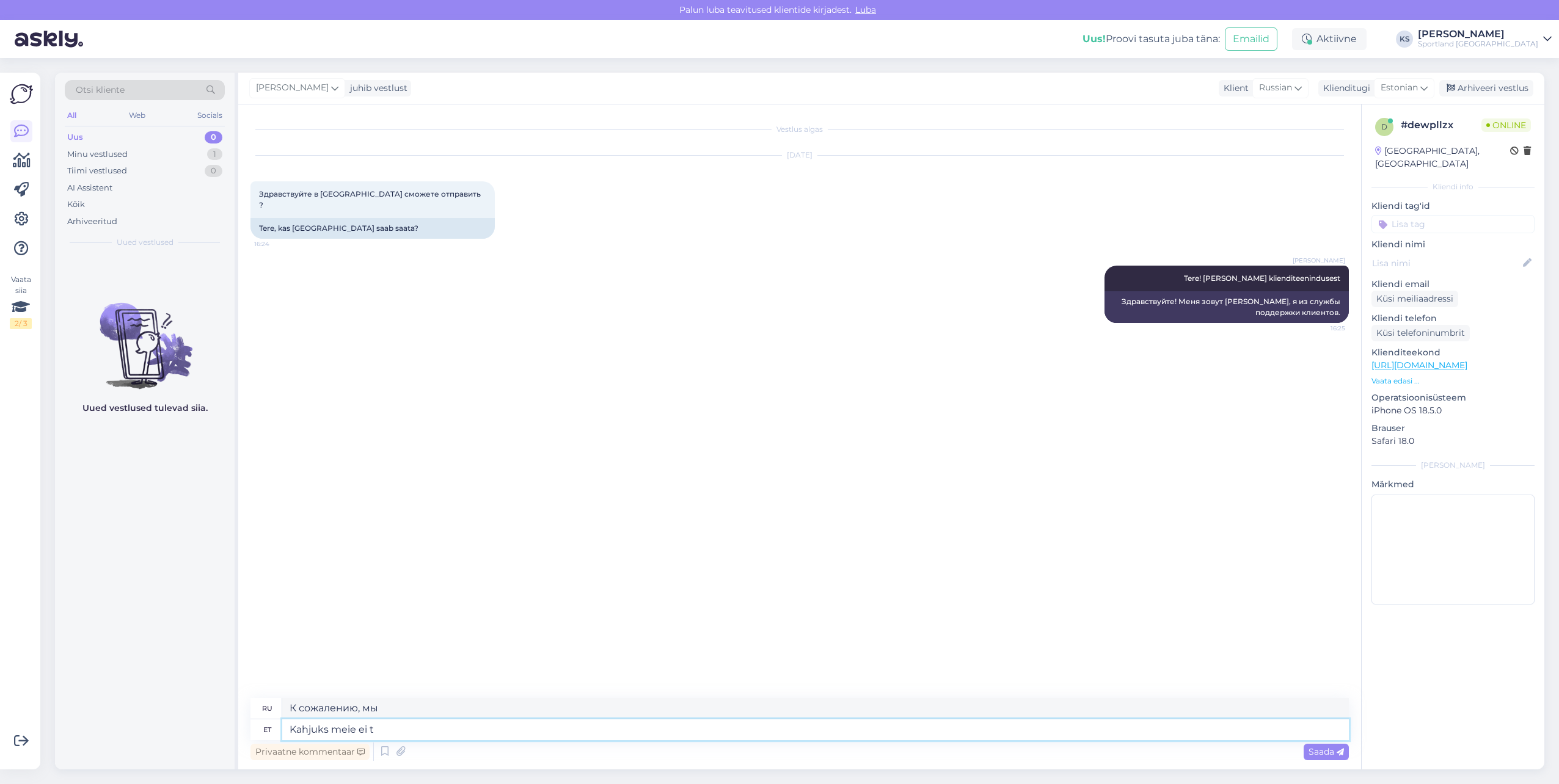
type textarea "К сожалению, мы не"
type textarea "Kahjuks meie ei tarni to"
type textarea "К сожалению, мы не осуществляем доставку."
type textarea "Kahjuks meie ei tarni tooted"
type textarea "К сожалению, мы не осуществляем доставку продукции."
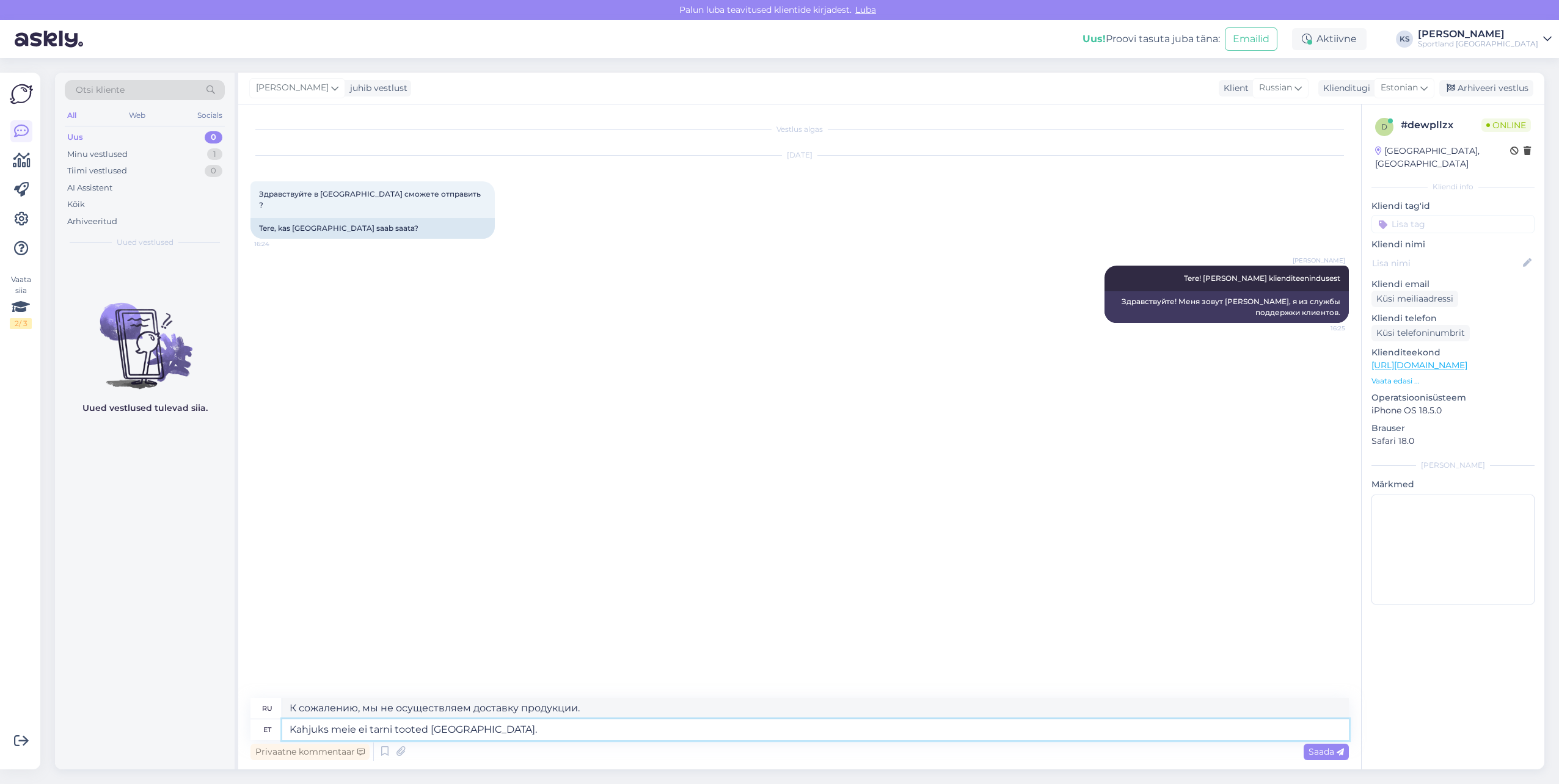
type textarea "Kahjuks meie ei tarni tooted [GEOGRAPHIC_DATA]."
type textarea "К сожалению, мы не осуществляем доставку продукции в [GEOGRAPHIC_DATA]."
type textarea "Kahjuks meie ei tarni tooted [GEOGRAPHIC_DATA]. [GEOGRAPHIC_DATA] on"
type textarea "К сожалению, мы не осуществляем доставку в [GEOGRAPHIC_DATA]. Доставка"
type textarea "Kahjuks meie ei tarni tooted [GEOGRAPHIC_DATA]. [GEOGRAPHIC_DATA] on"
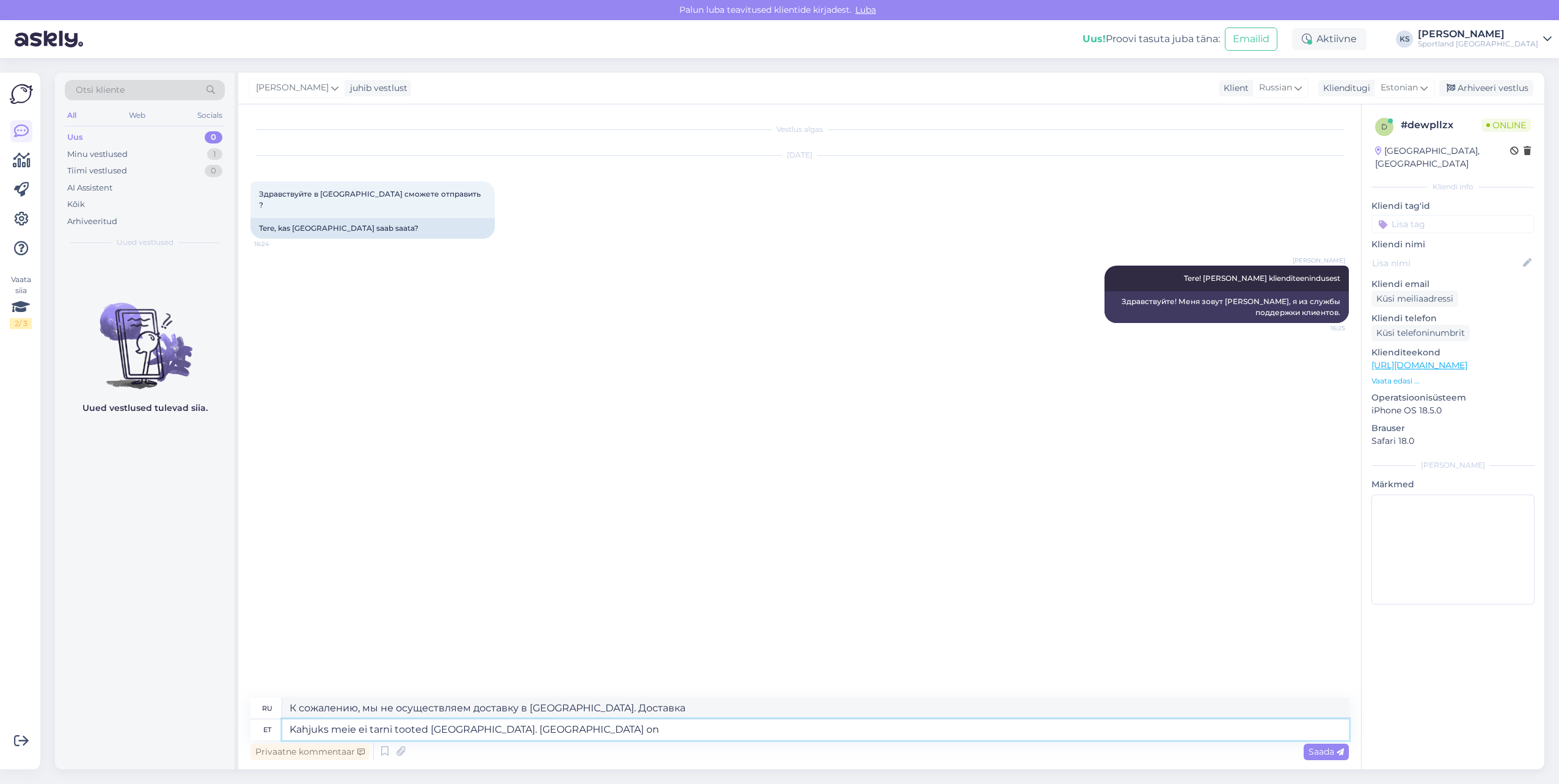
type textarea "К сожалению, мы не доставляем продукцию в [GEOGRAPHIC_DATA]. Доставка осуществл…"
type textarea "Kahjuks meie ei tarni tooted [GEOGRAPHIC_DATA]. Tarne on võimalik ai"
type textarea "К сожалению, мы не доставляем продукцию в [GEOGRAPHIC_DATA]. Доставка возможна."
type textarea "Kahjuks meie ei tarni tooted [GEOGRAPHIC_DATA]. Tarne on võimalik ainul"
type textarea "К сожалению, мы не осуществляем доставку в [GEOGRAPHIC_DATA]. Доставка возможна…"
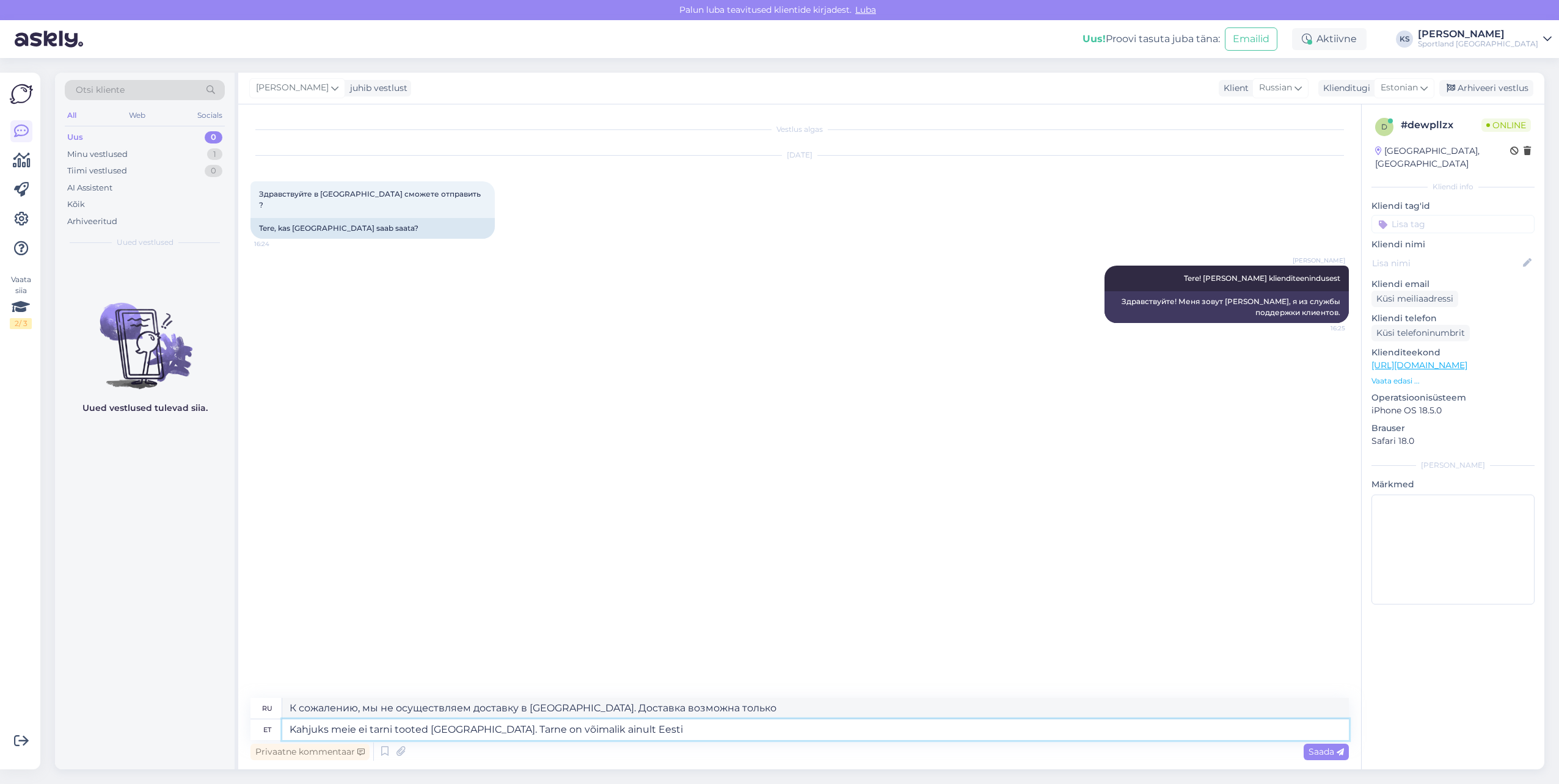
type textarea "Kahjuks meie ei tarni tooted [GEOGRAPHIC_DATA]. Tarne on võimalik ainult Eesti p"
type textarea "К сожалению, мы не осуществляем доставку в [GEOGRAPHIC_DATA]. Доставка возможна…"
type textarea "Kahjuks meie ei tarni tooted [GEOGRAPHIC_DATA]. Tarne on võimalik ainult Eesti …"
type textarea "К сожалению, мы не осуществляем доставку в [GEOGRAPHIC_DATA]. Доставка возможна…"
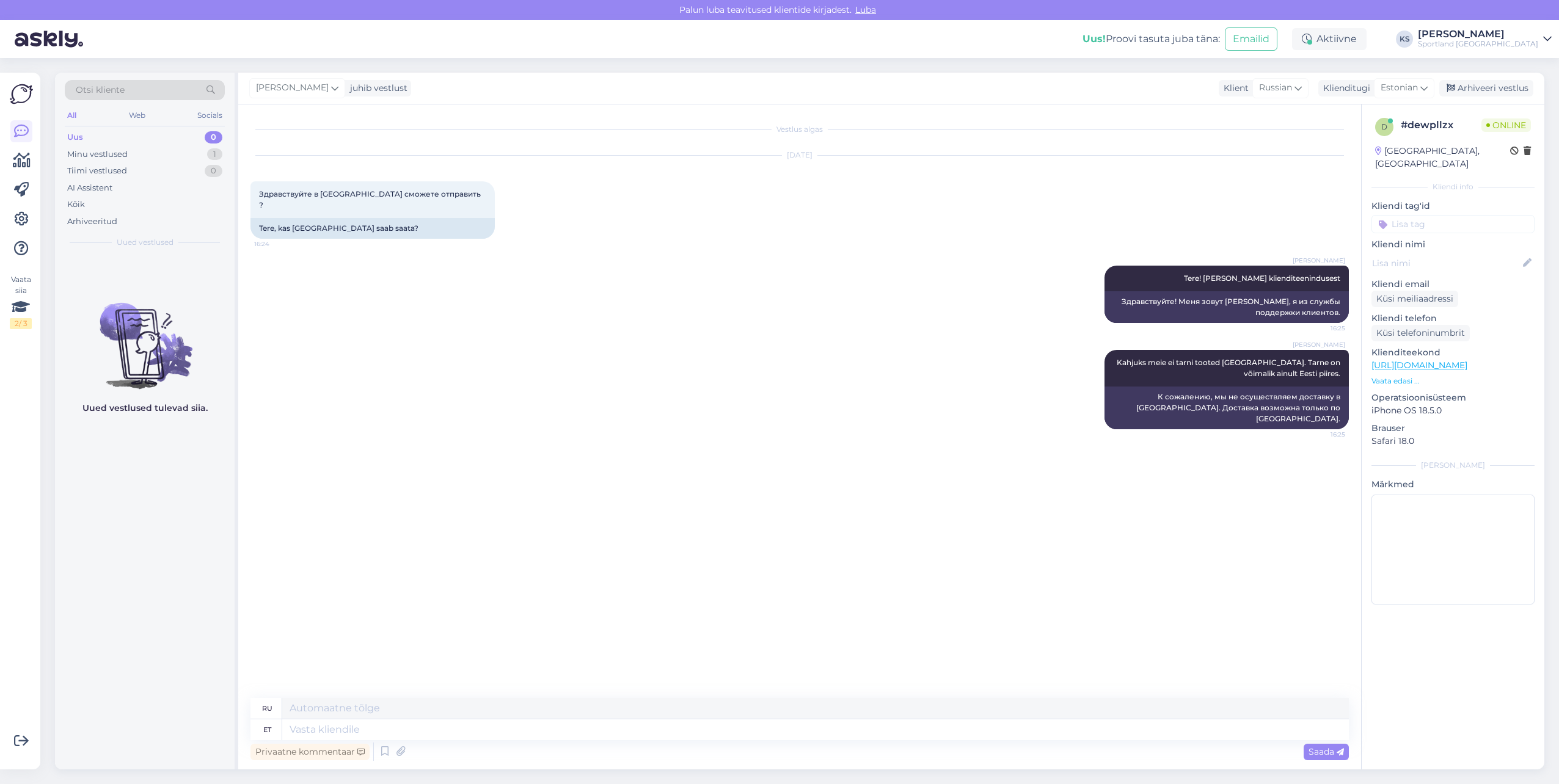
click at [1448, 215] on input at bounding box center [1453, 224] width 164 height 19
type input "[PERSON_NAME]"
click at [1449, 251] on div "Tellimuse [PERSON_NAME] info" at bounding box center [1453, 256] width 110 height 12
click at [1495, 89] on div "Arhiveeri vestlus" at bounding box center [1486, 88] width 94 height 17
